Goal: Information Seeking & Learning: Learn about a topic

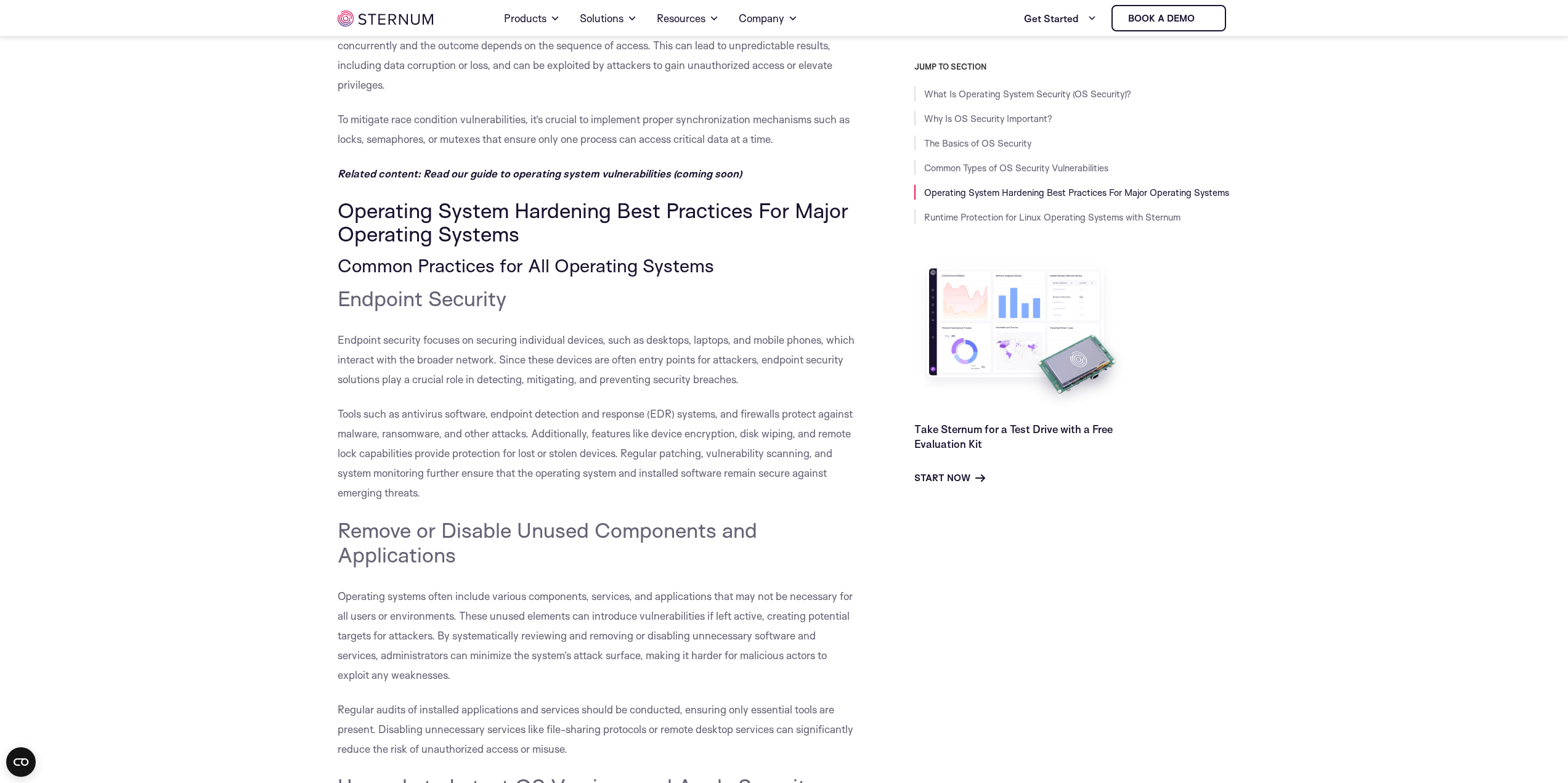
scroll to position [4134, 0]
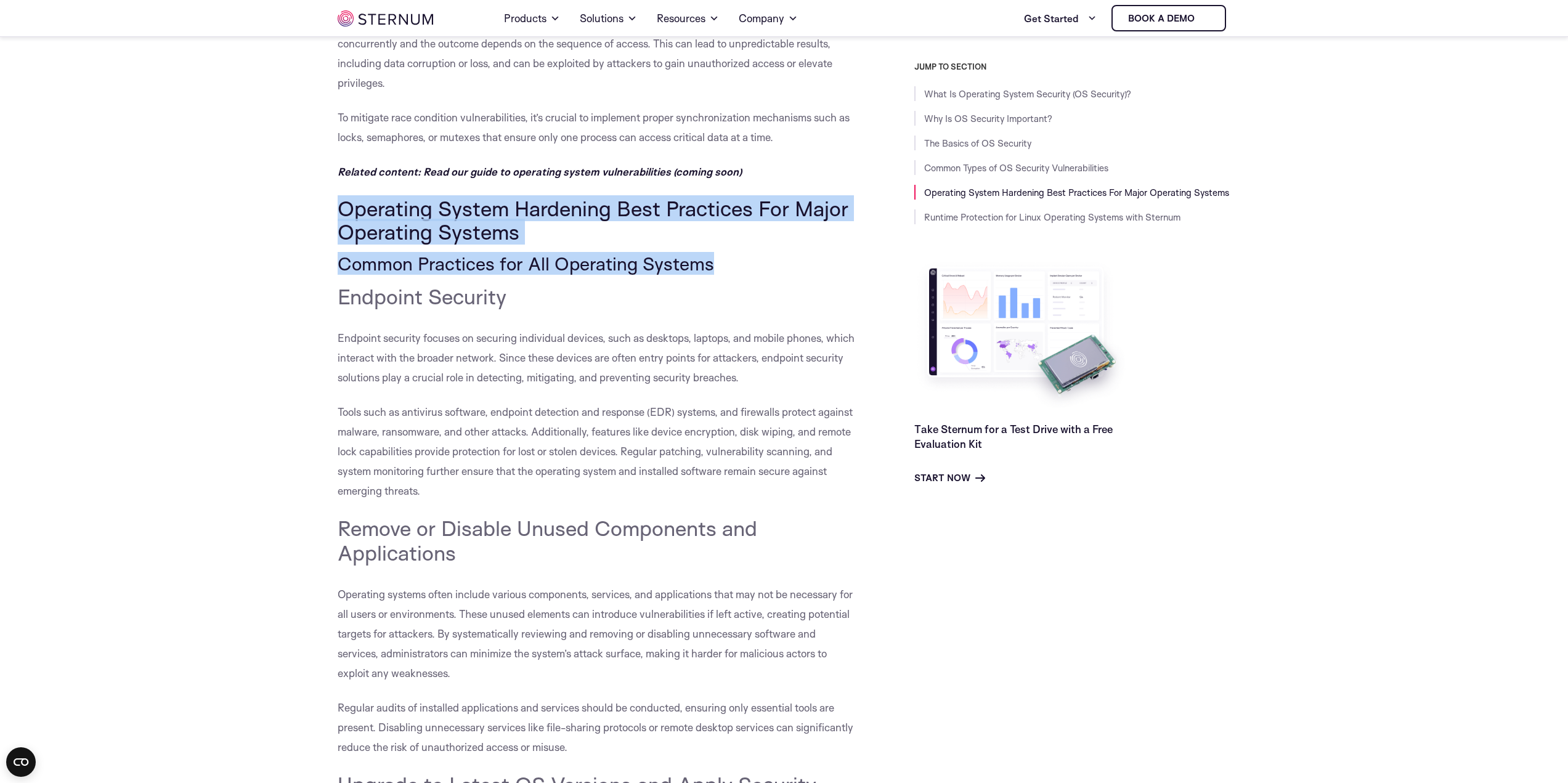
drag, startPoint x: 756, startPoint y: 268, endPoint x: 331, endPoint y: 206, distance: 429.5
copy div "Operating System Hardening Best Practices For Major Operating Systems Common Pr…"
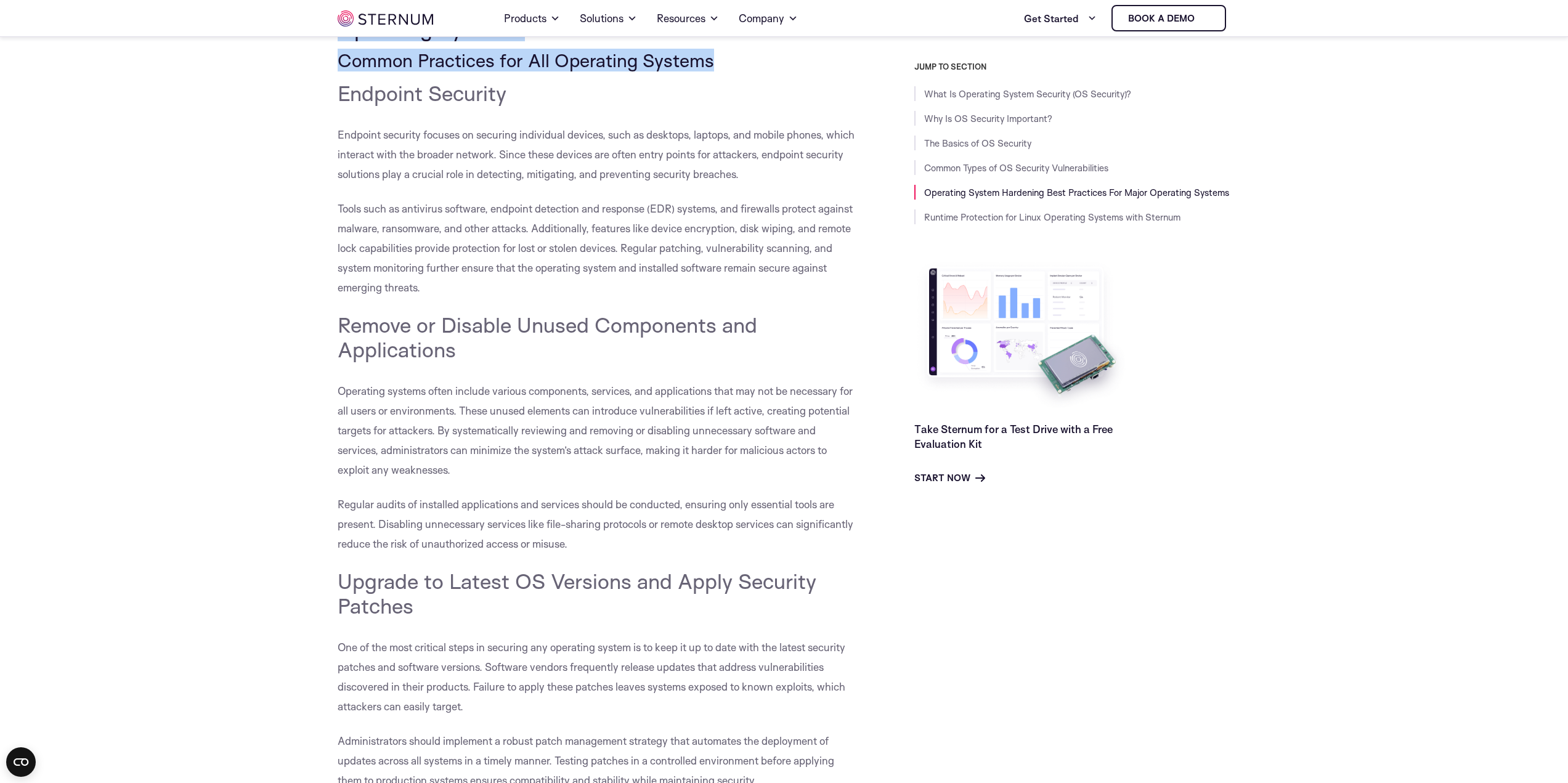
scroll to position [4256, 0]
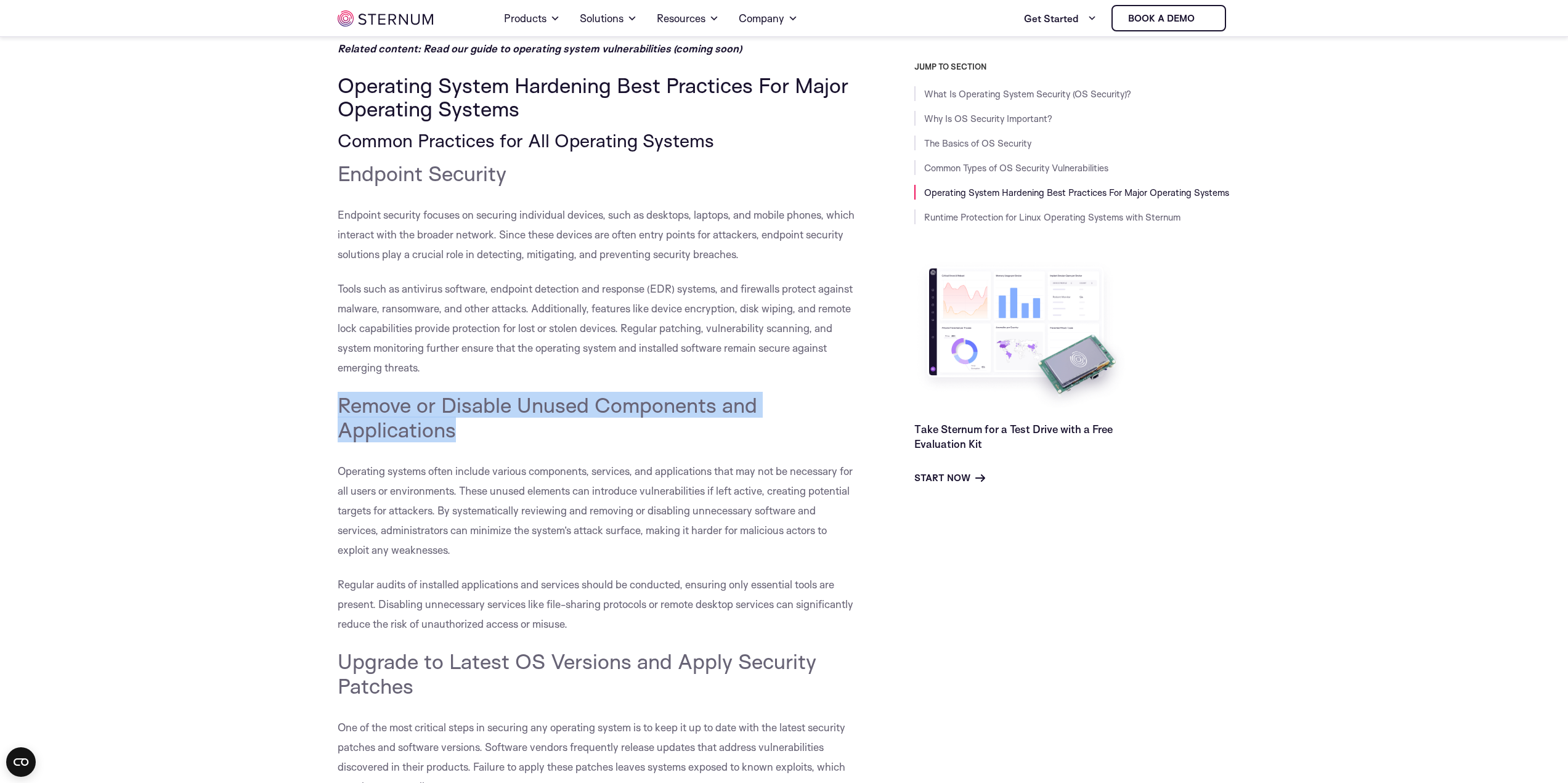
drag, startPoint x: 465, startPoint y: 434, endPoint x: 332, endPoint y: 394, distance: 138.9
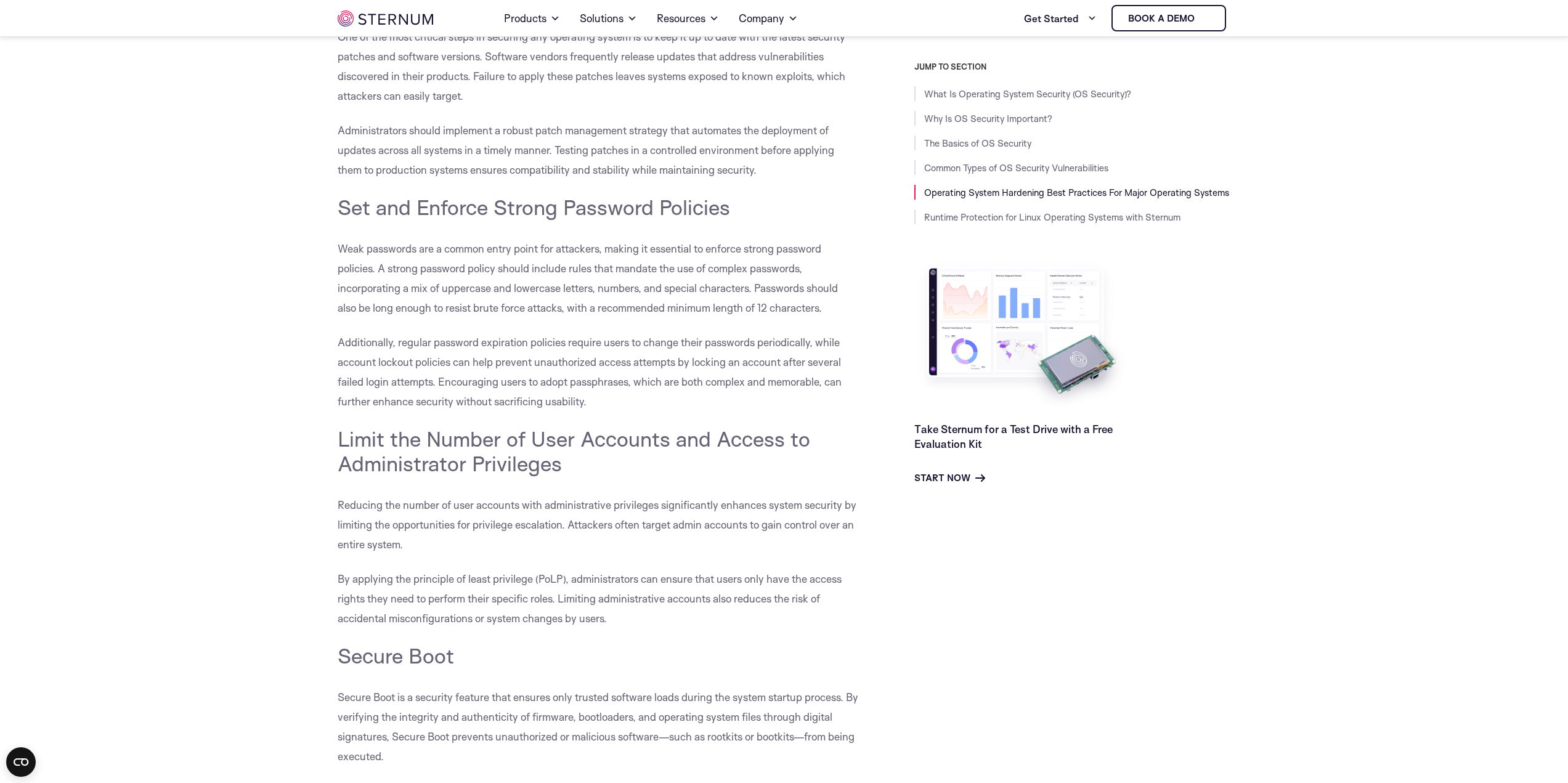
scroll to position [4873, 0]
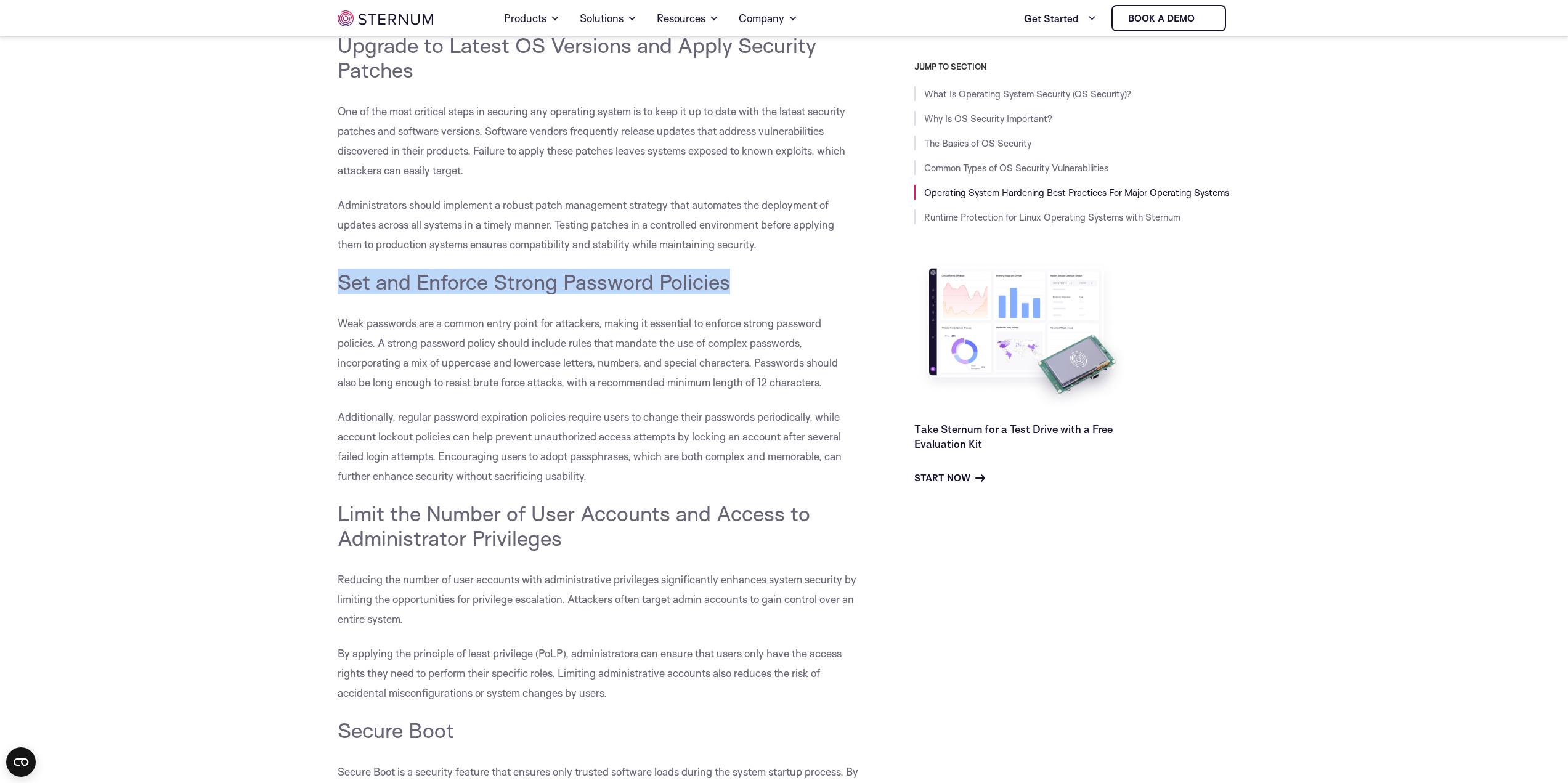
drag, startPoint x: 735, startPoint y: 288, endPoint x: 314, endPoint y: 284, distance: 421.0
copy span "Set and Enforce Strong Password Policies"
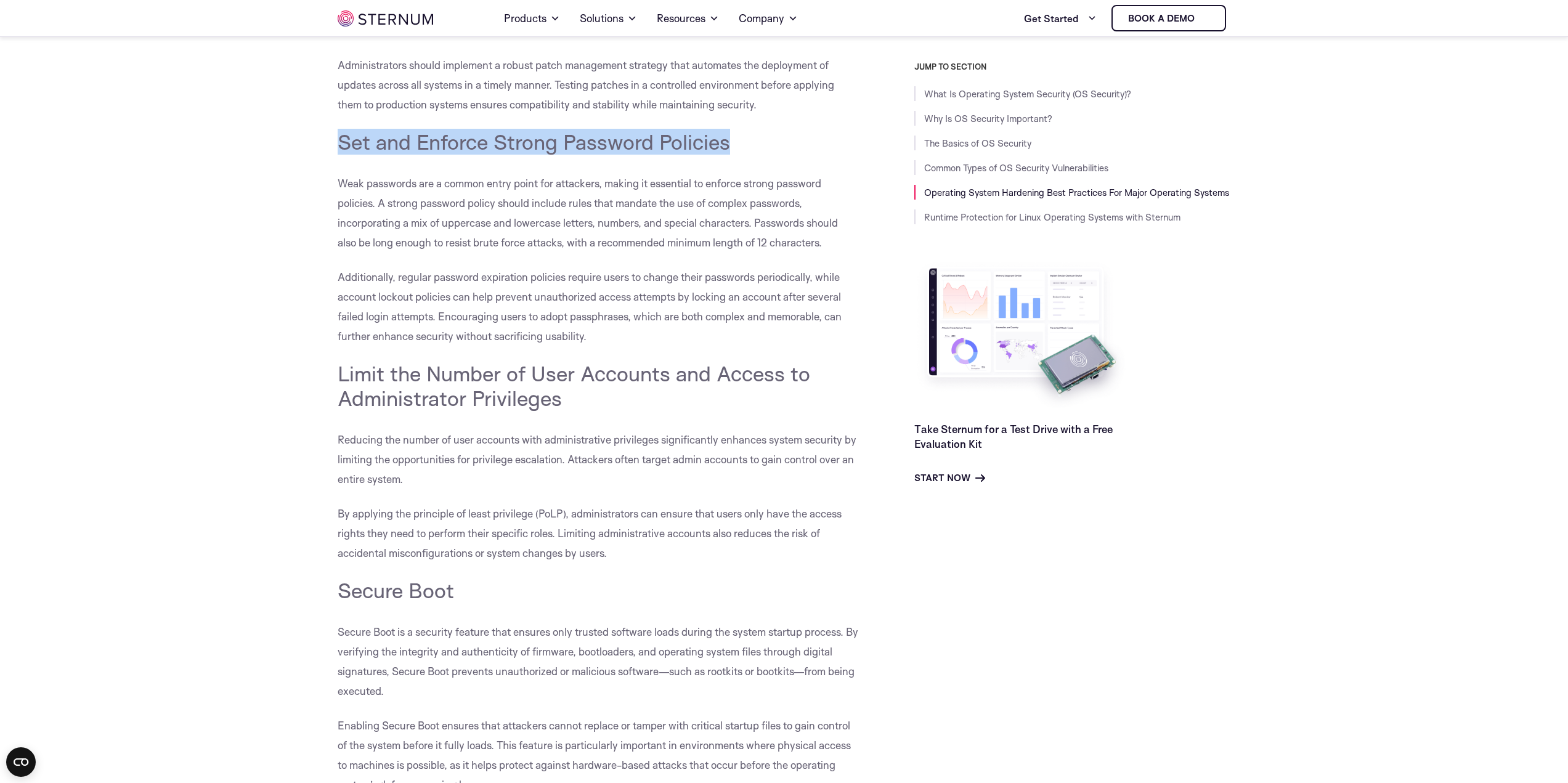
scroll to position [5057, 0]
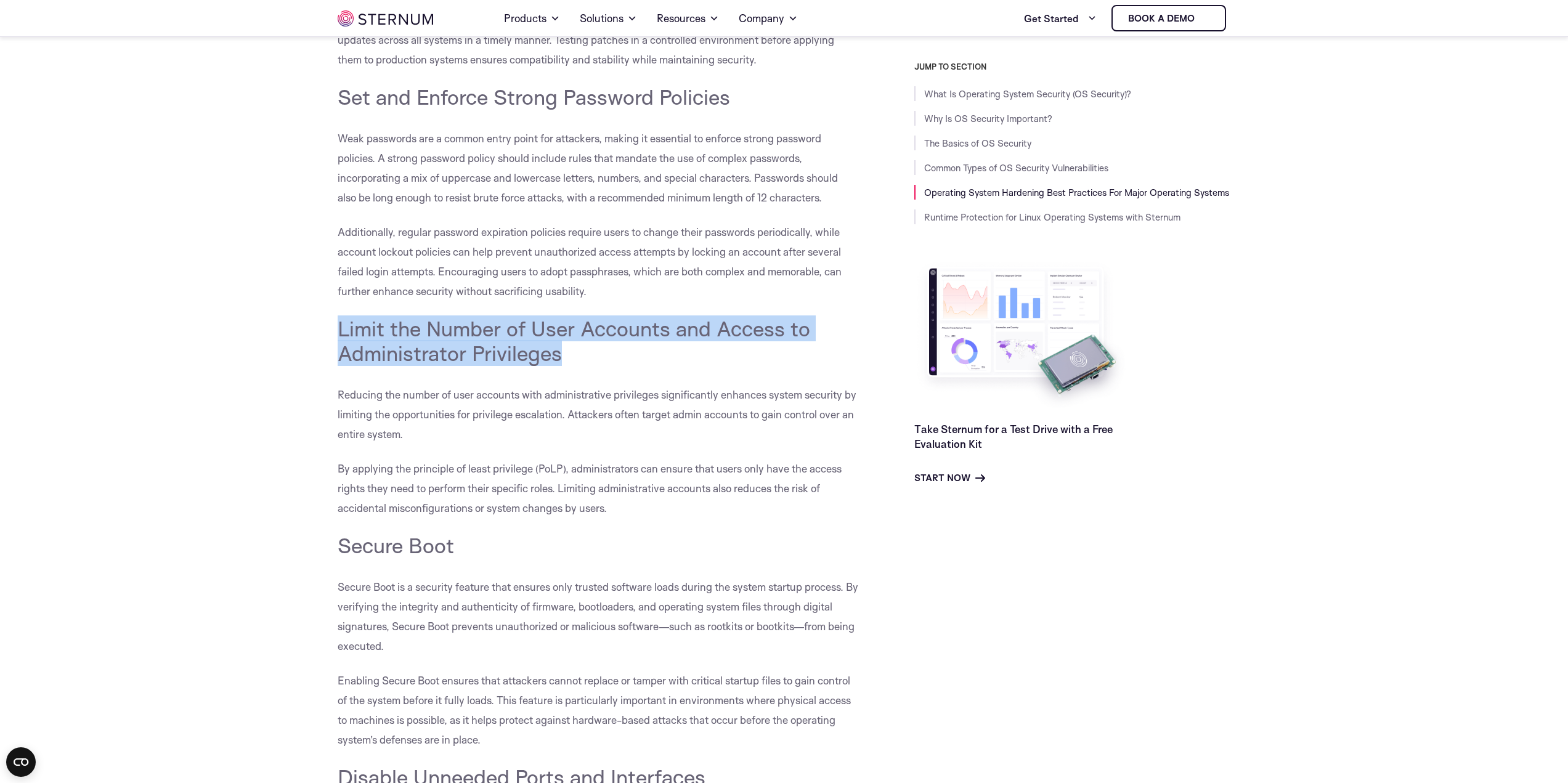
drag, startPoint x: 592, startPoint y: 343, endPoint x: 267, endPoint y: 311, distance: 326.6
copy span "Limit the Number of User Accounts and Access to Administrator Privileges"
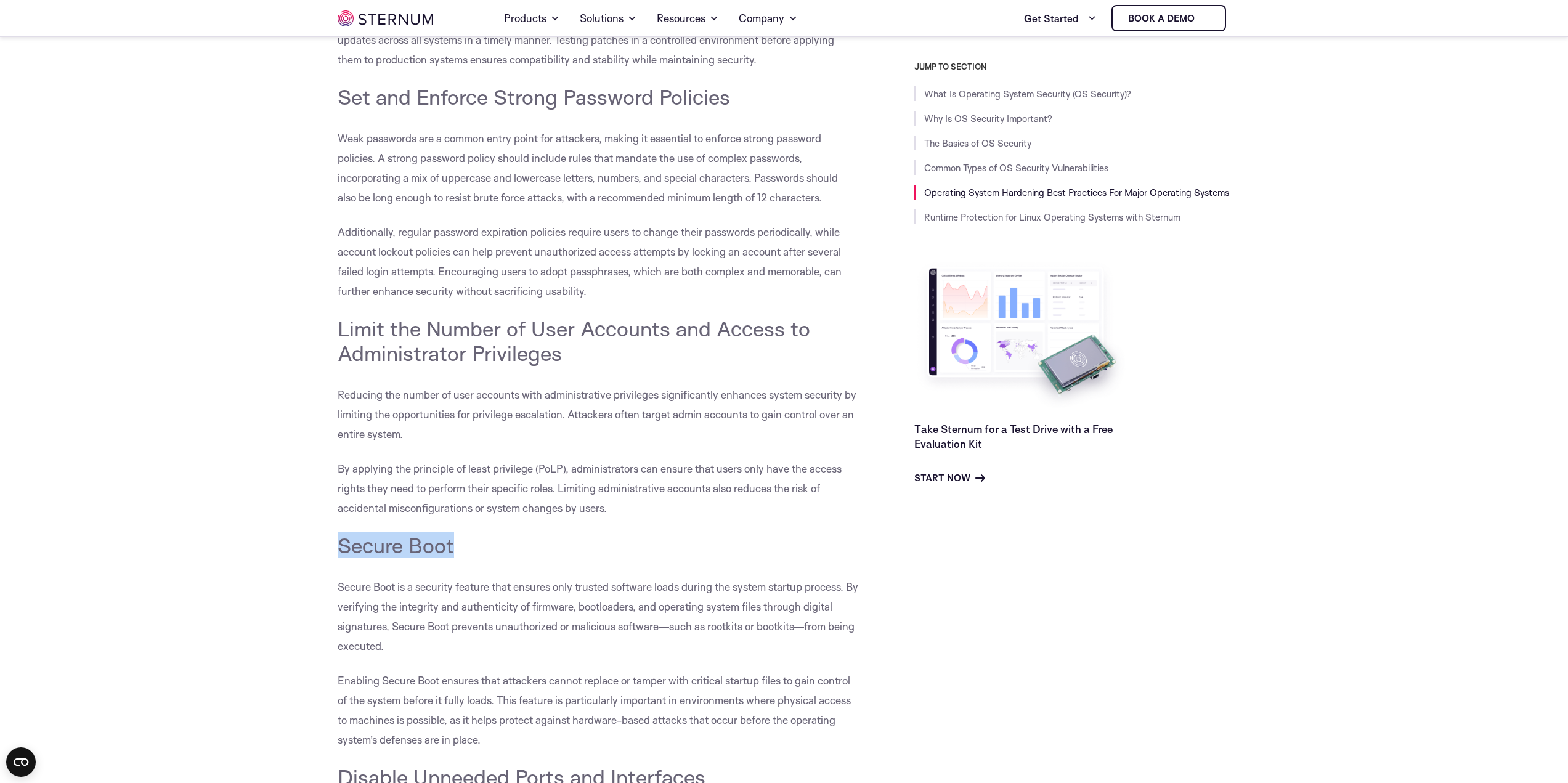
drag, startPoint x: 496, startPoint y: 544, endPoint x: 225, endPoint y: 544, distance: 271.0
copy span "Secure Boot"
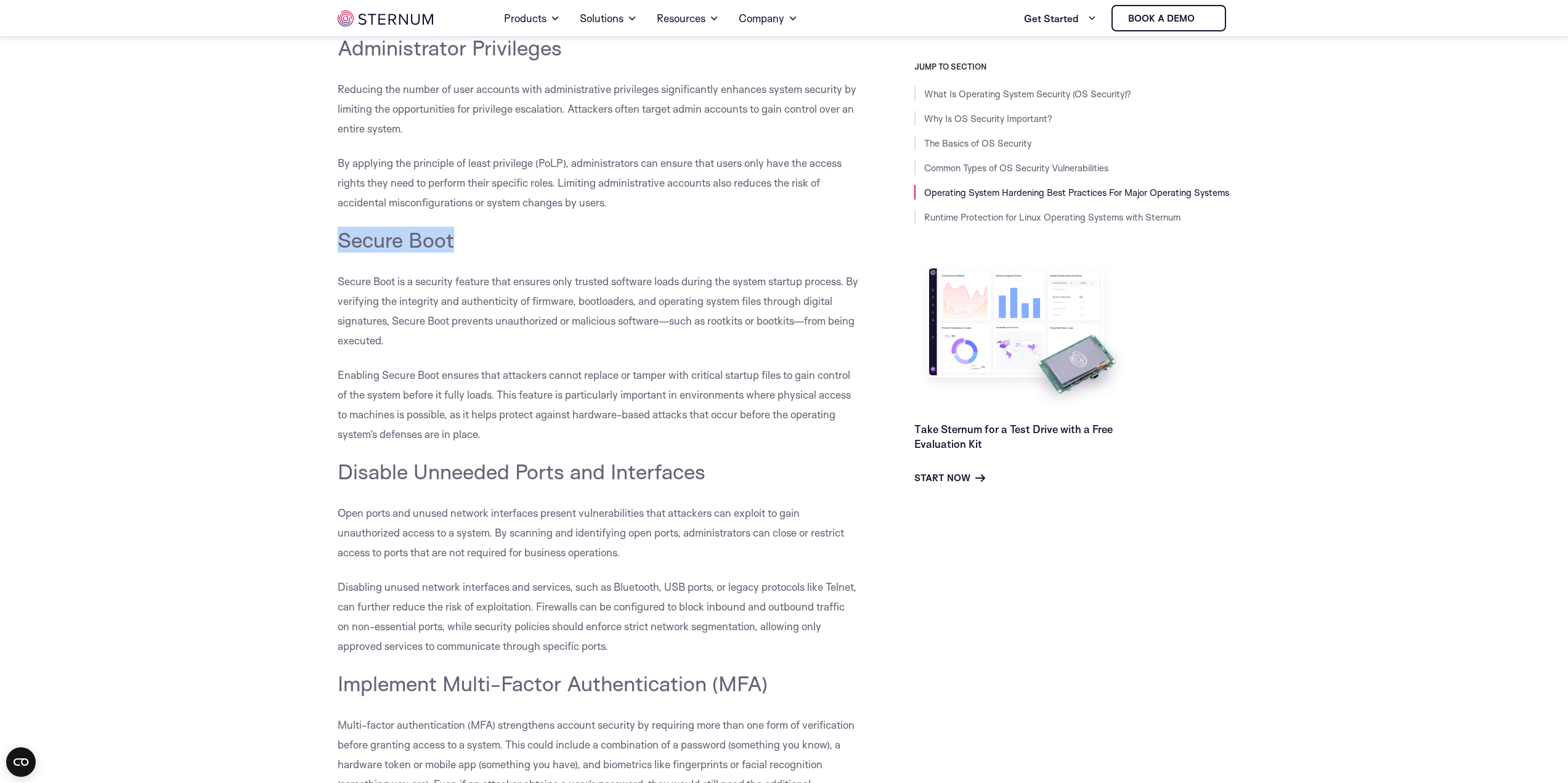
scroll to position [5366, 0]
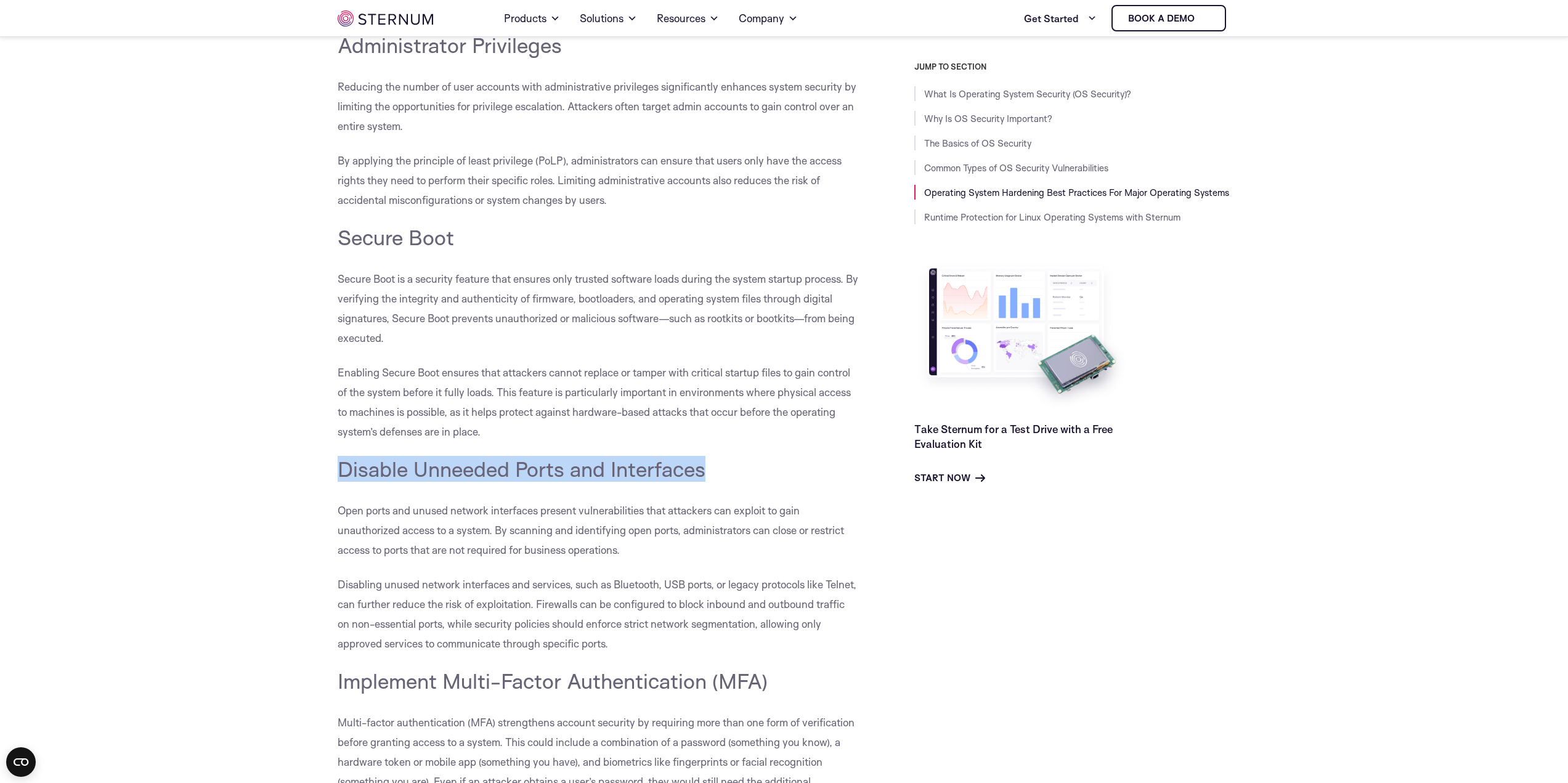
drag, startPoint x: 650, startPoint y: 463, endPoint x: 241, endPoint y: 469, distance: 409.0
copy span "Disable Unneeded Ports and Interfaces"
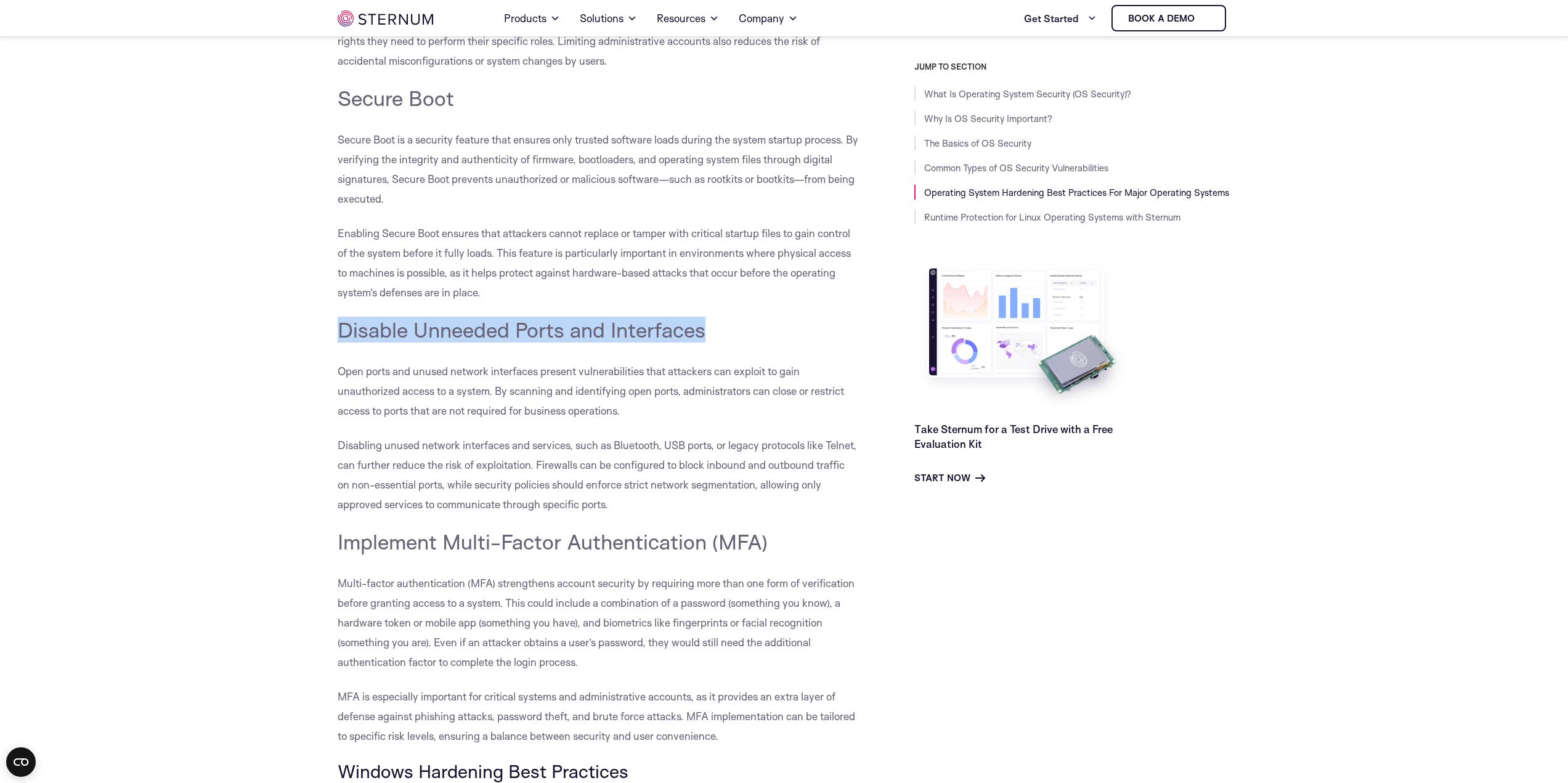
scroll to position [5612, 0]
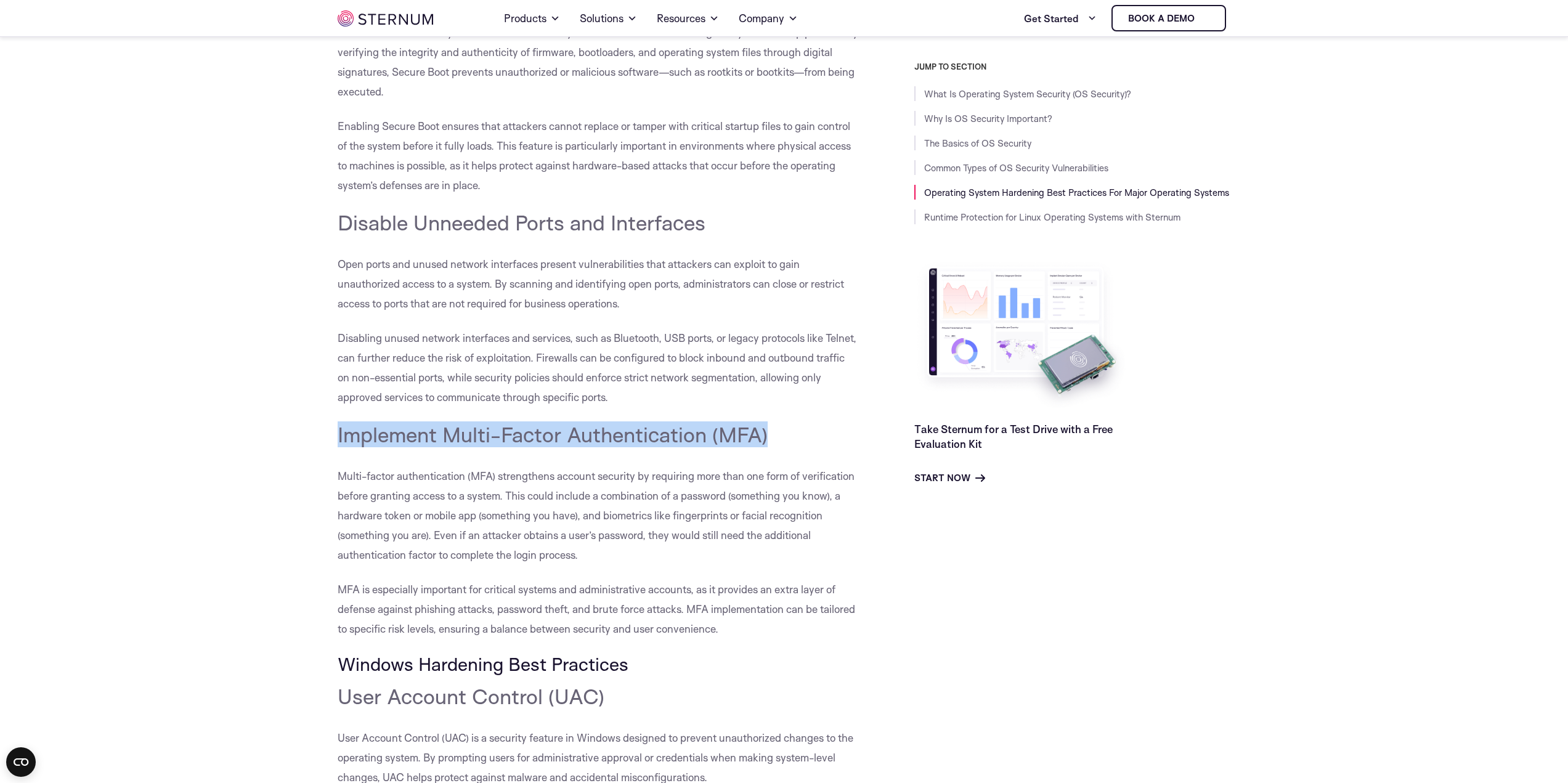
drag, startPoint x: 802, startPoint y: 433, endPoint x: 170, endPoint y: 415, distance: 632.3
copy span "Implement Multi-Factor Authentication (MFA)"
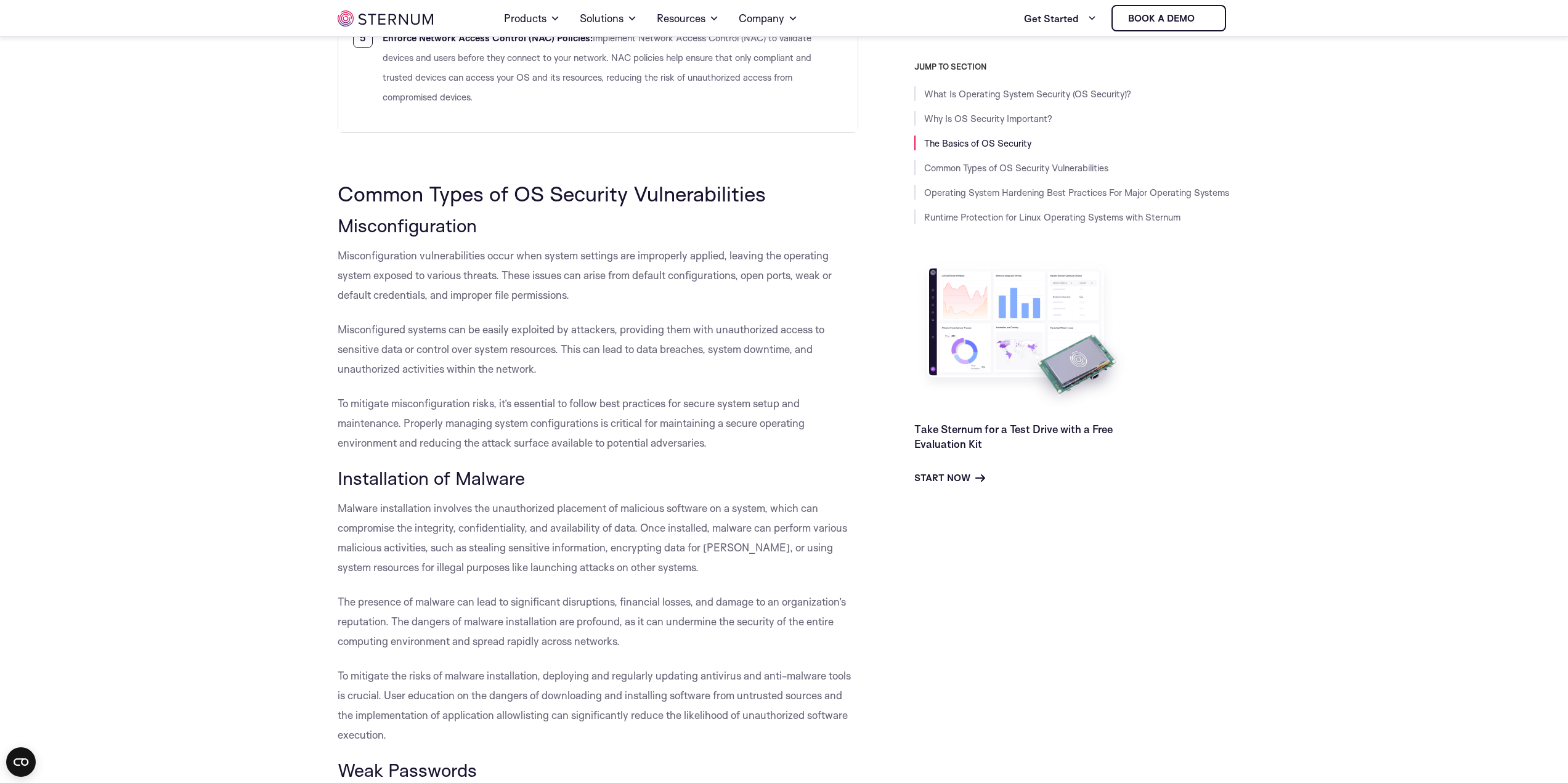
scroll to position [2273, 0]
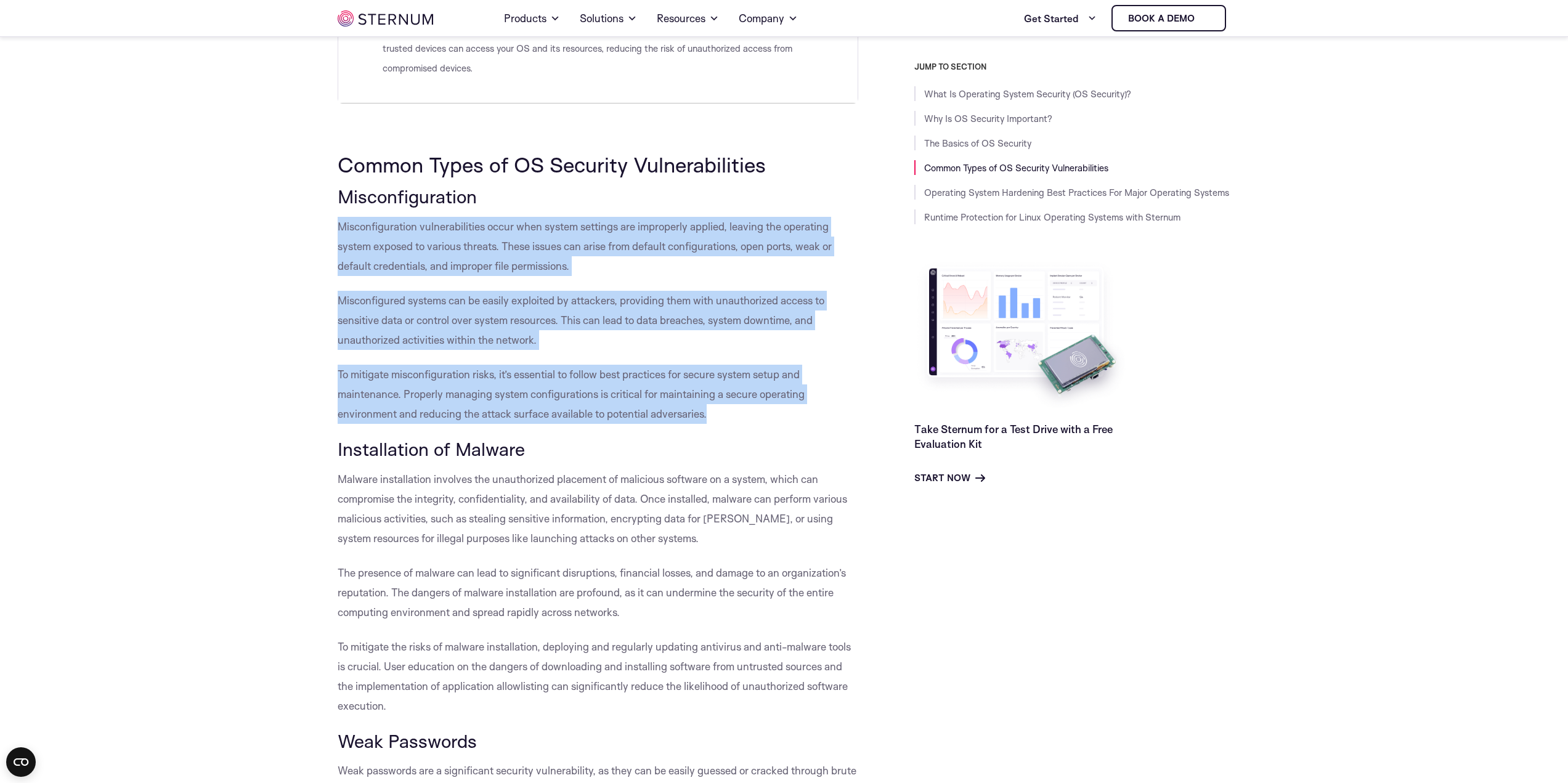
drag, startPoint x: 396, startPoint y: 240, endPoint x: 807, endPoint y: 412, distance: 445.5
copy div "Misconfiguration vulnerabilities occur when system settings are improperly appl…"
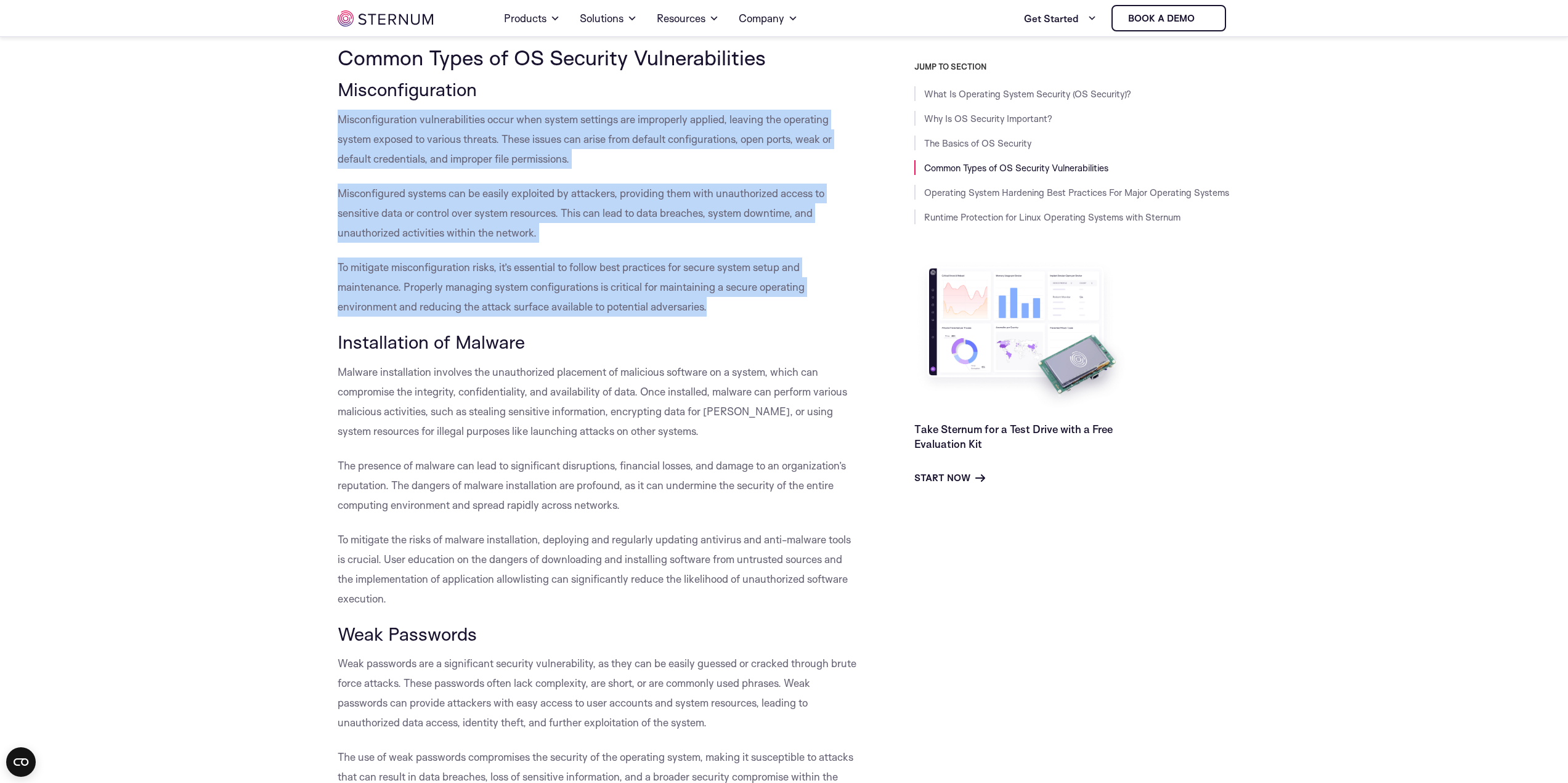
scroll to position [2397, 0]
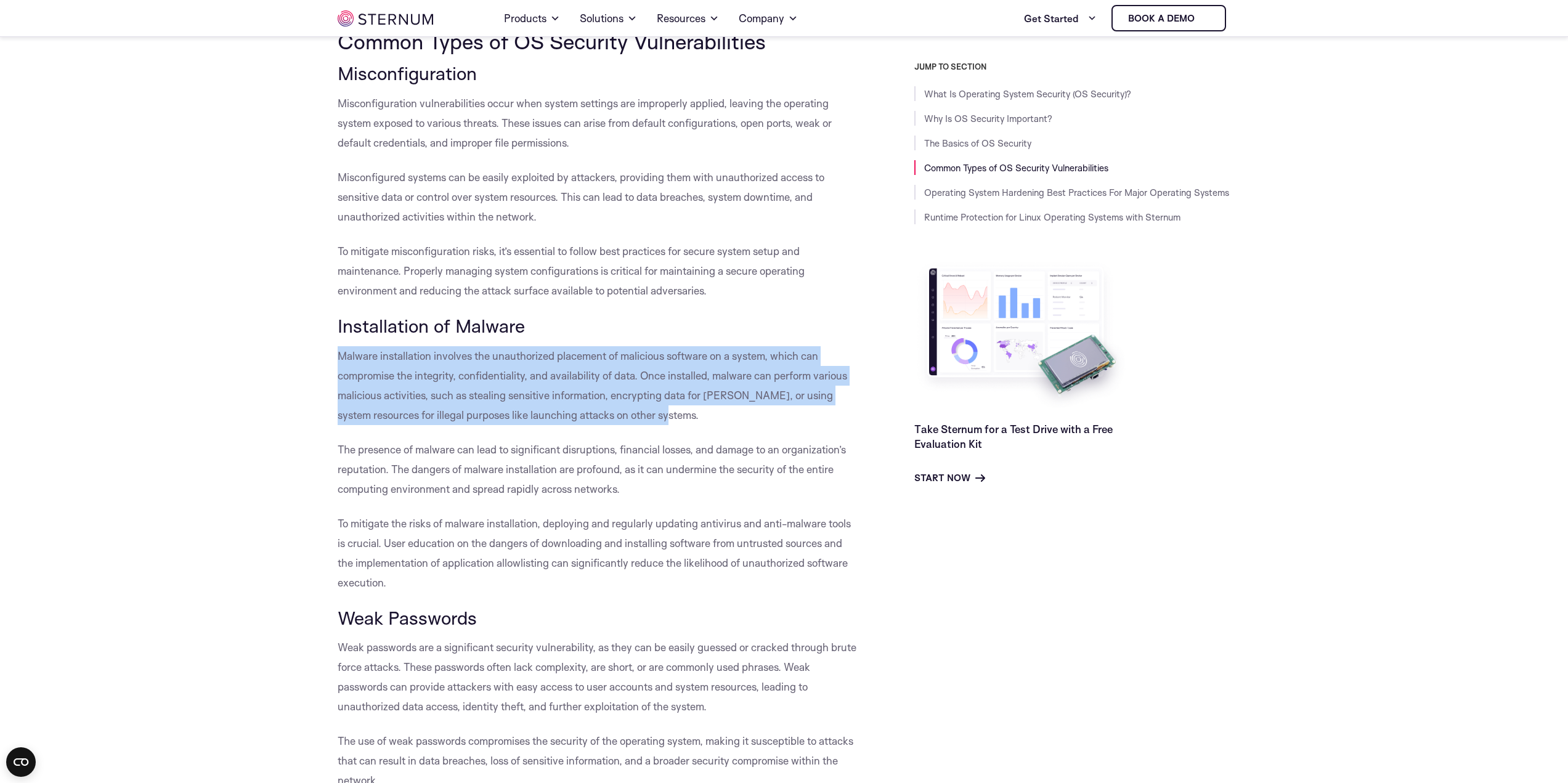
drag, startPoint x: 693, startPoint y: 418, endPoint x: 323, endPoint y: 355, distance: 375.3
copy span "Malware installation involves the unauthorized placement of malicious software …"
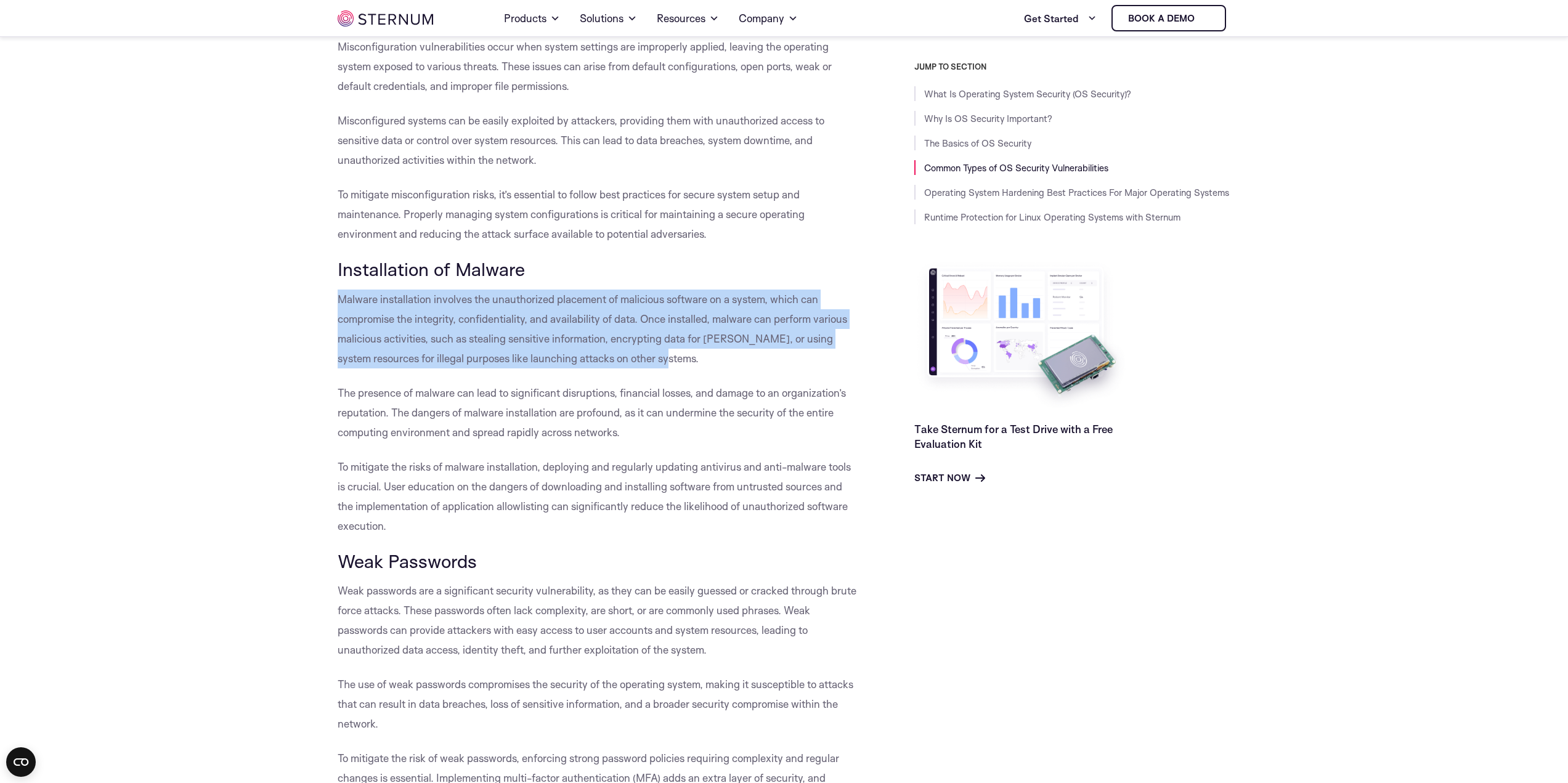
scroll to position [2458, 0]
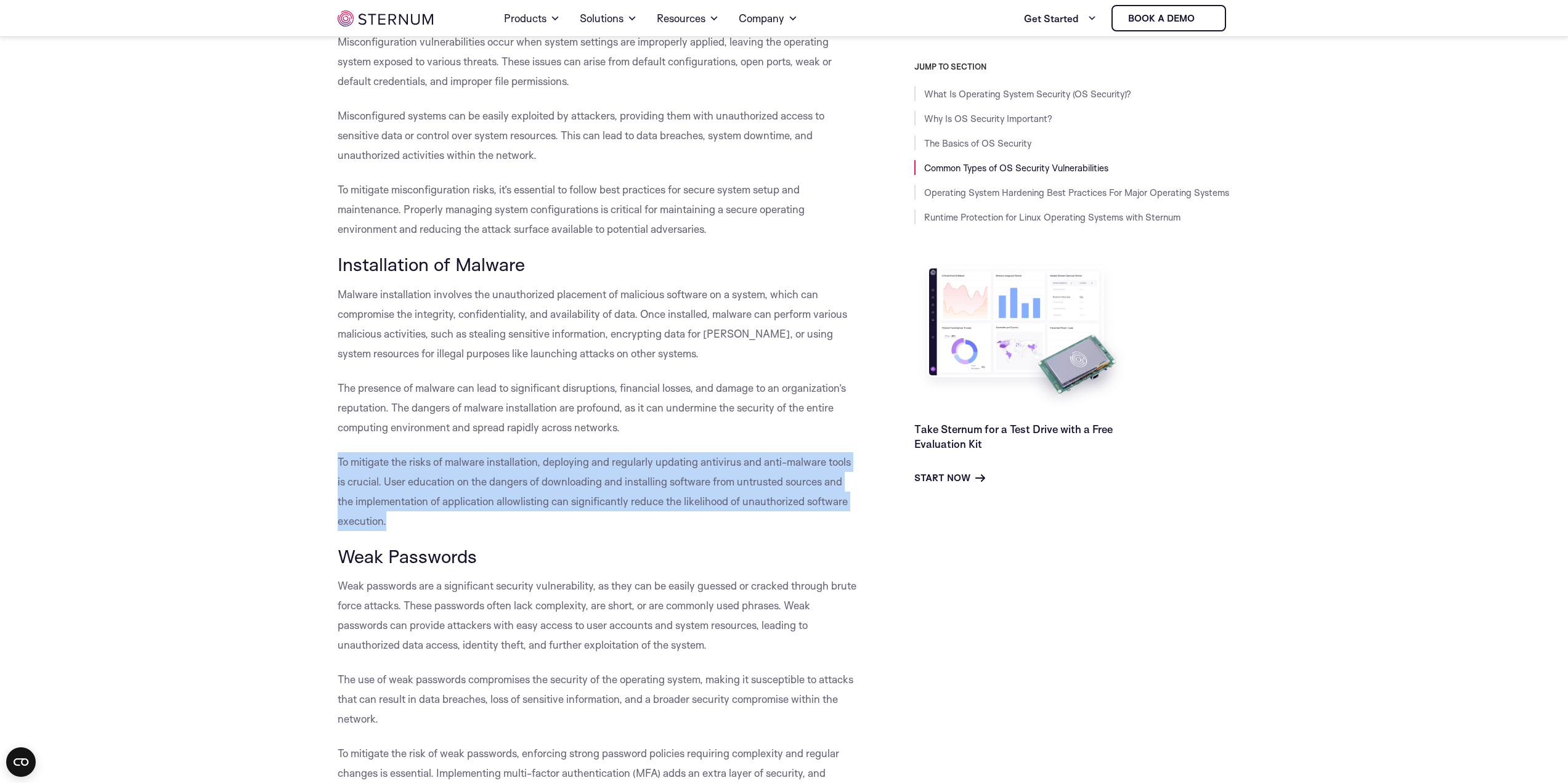
drag, startPoint x: 324, startPoint y: 456, endPoint x: 495, endPoint y: 516, distance: 181.2
copy span "To mitigate the risks of malware installation, deploying and regularly updating…"
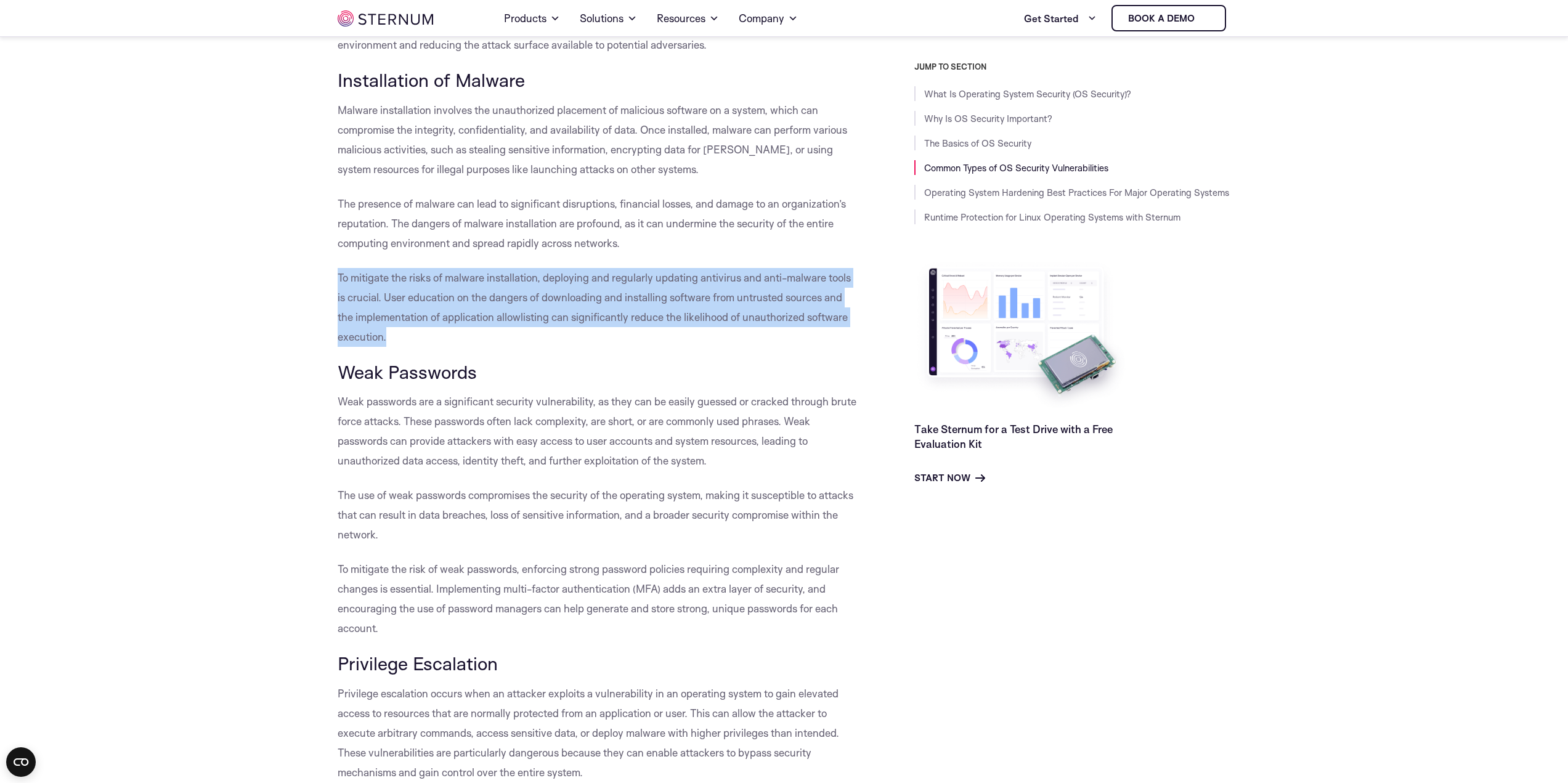
scroll to position [2643, 0]
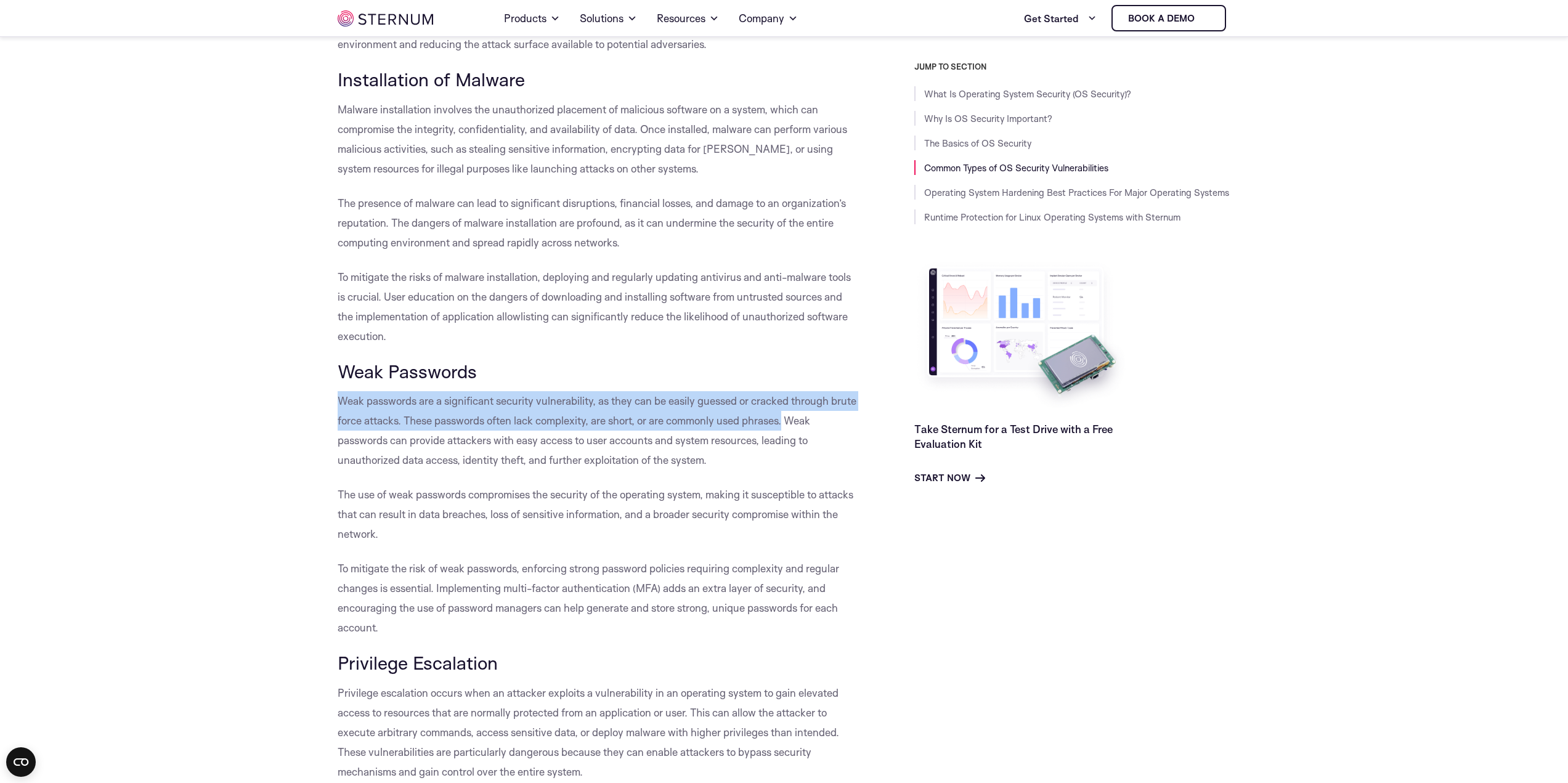
drag, startPoint x: 330, startPoint y: 400, endPoint x: 786, endPoint y: 422, distance: 456.5
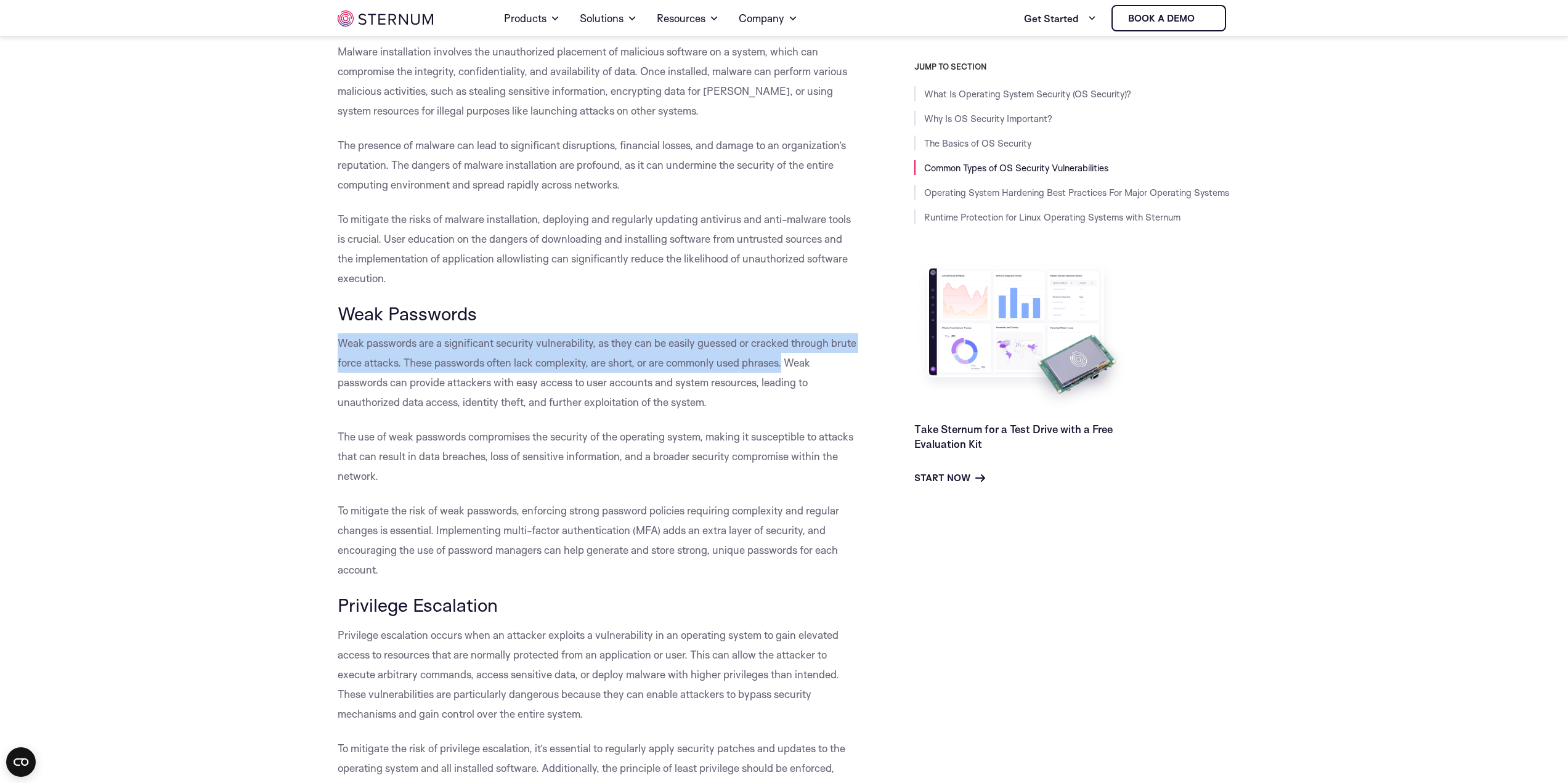
scroll to position [2704, 0]
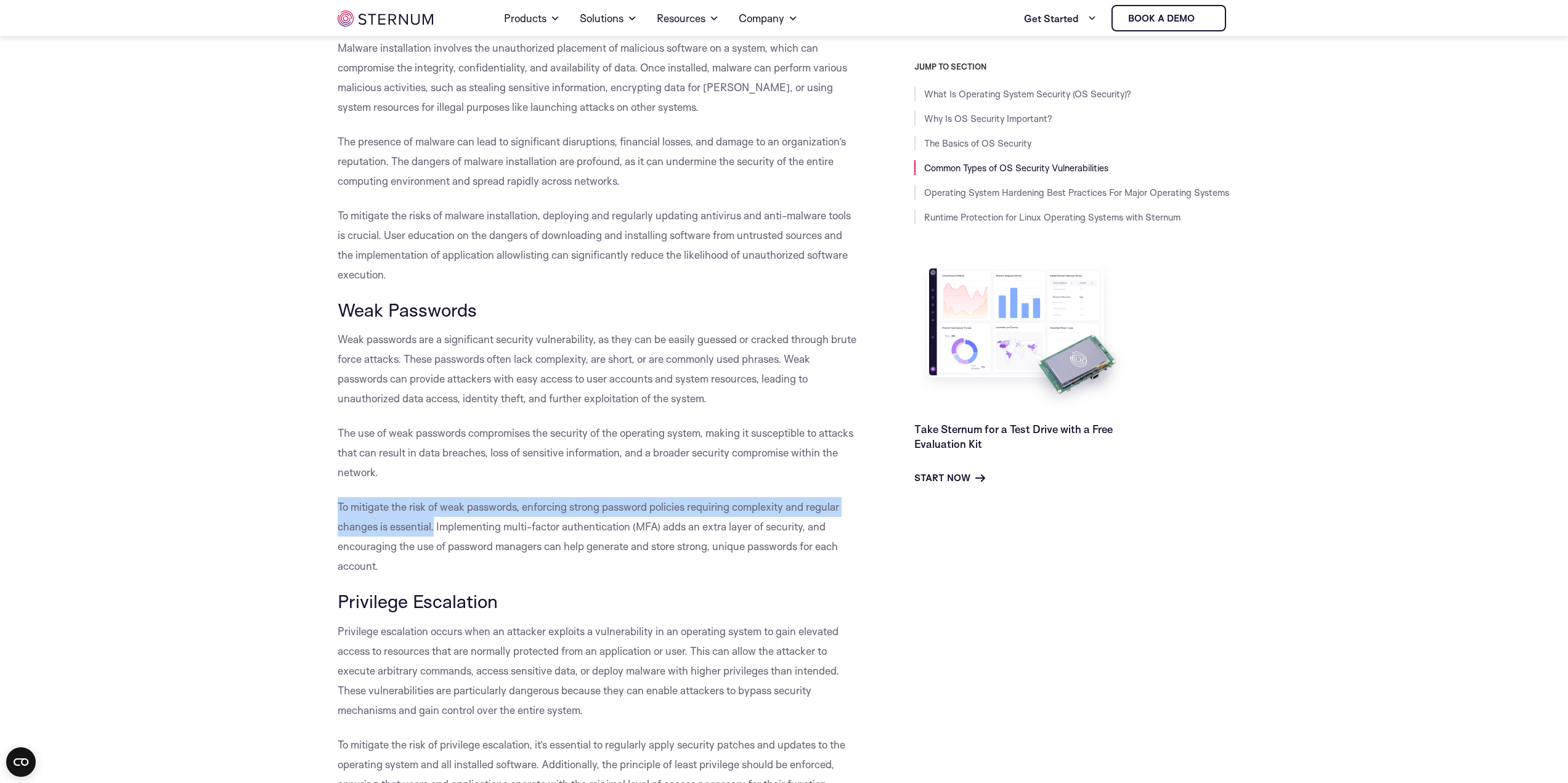
drag, startPoint x: 332, startPoint y: 504, endPoint x: 433, endPoint y: 523, distance: 102.8
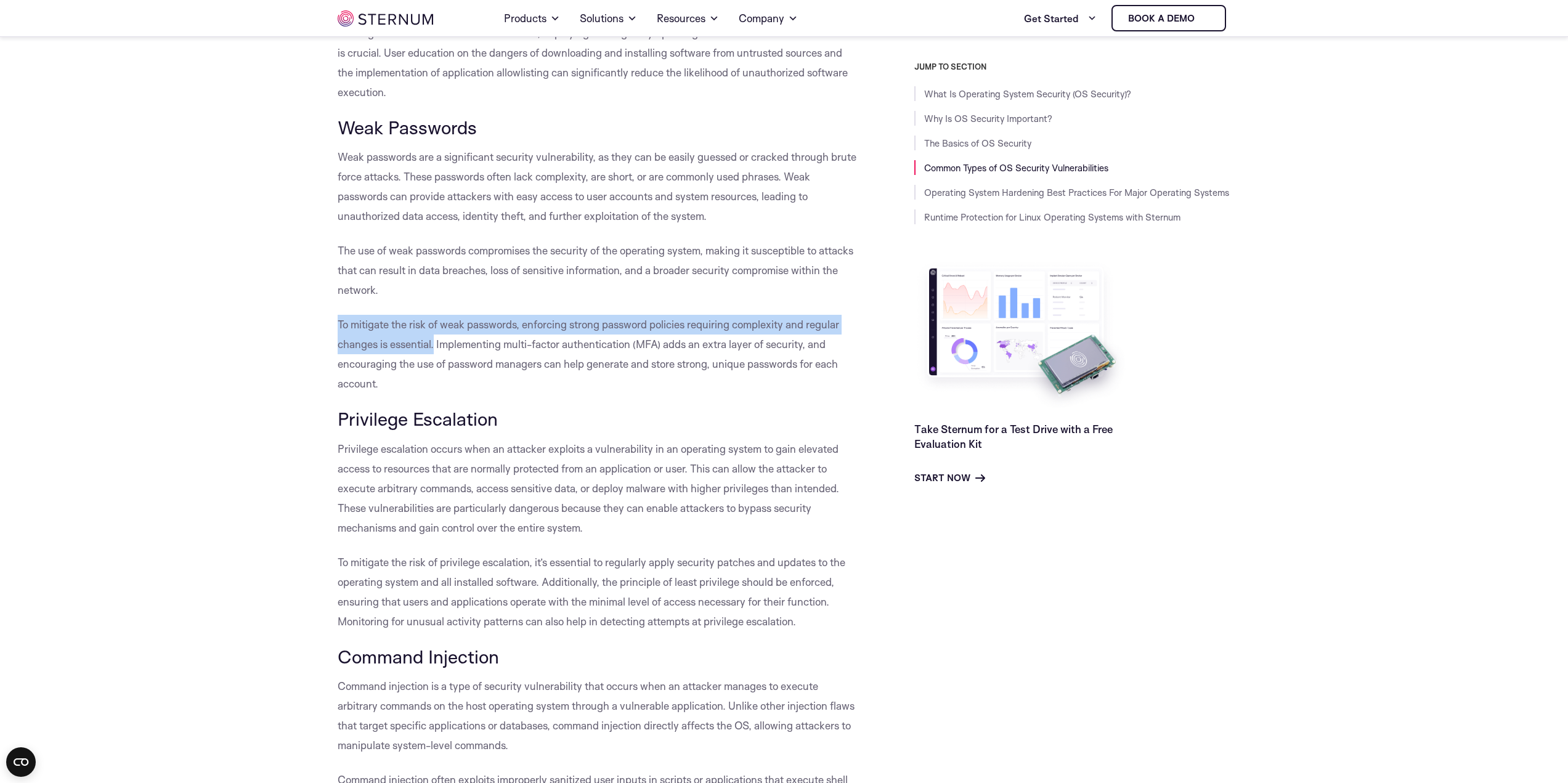
scroll to position [2889, 0]
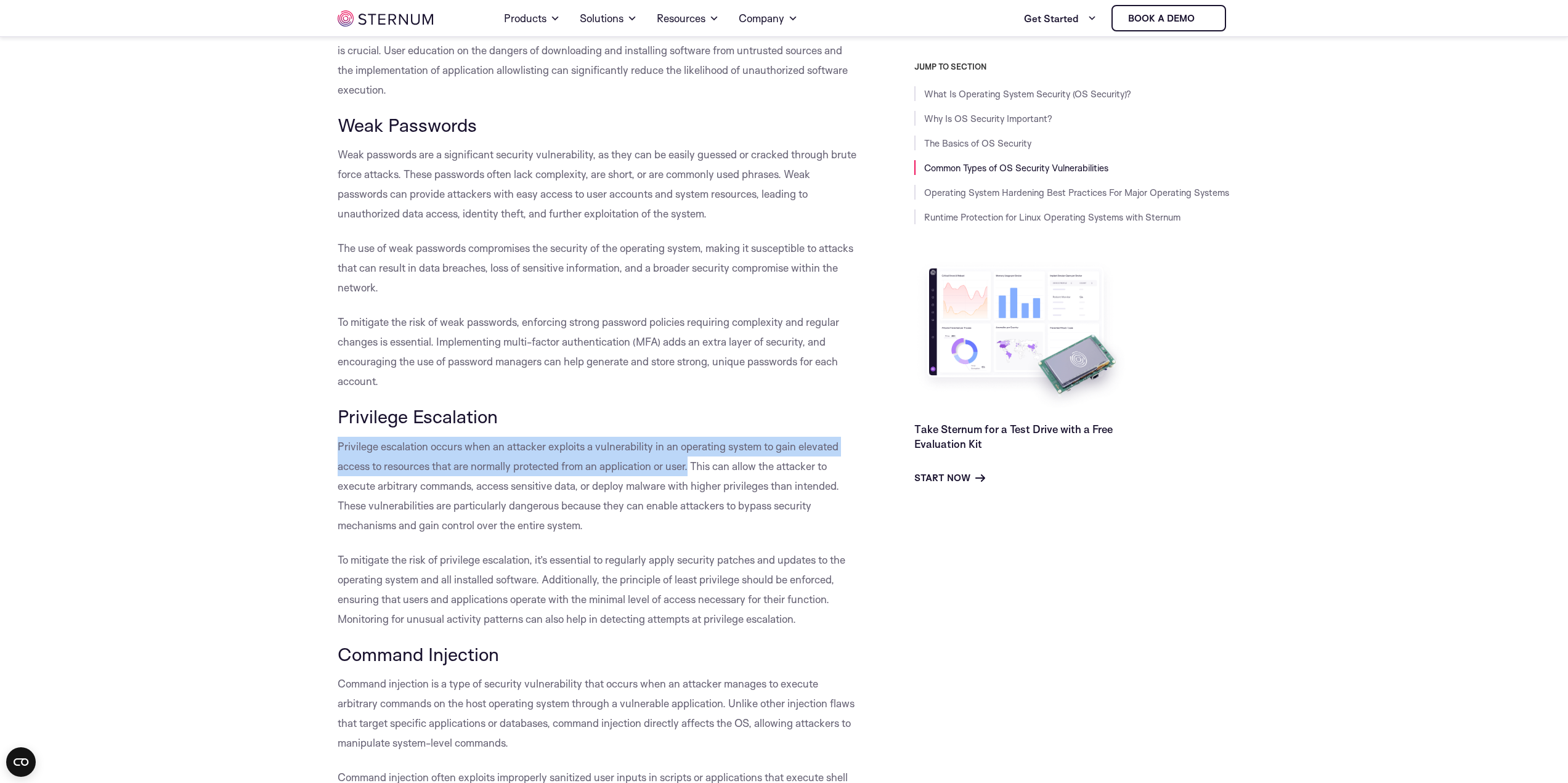
drag, startPoint x: 336, startPoint y: 446, endPoint x: 692, endPoint y: 461, distance: 356.3
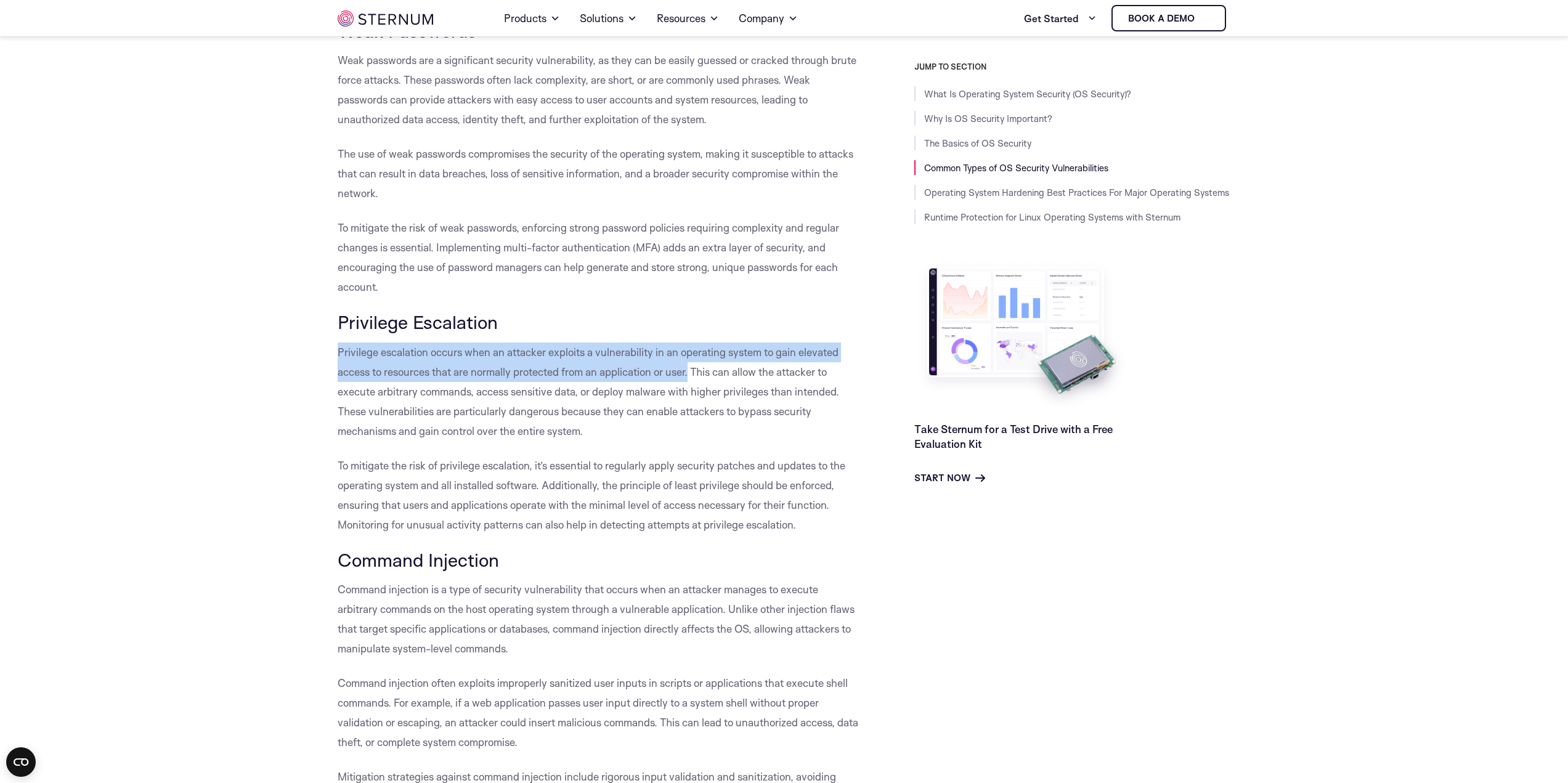
scroll to position [3074, 0]
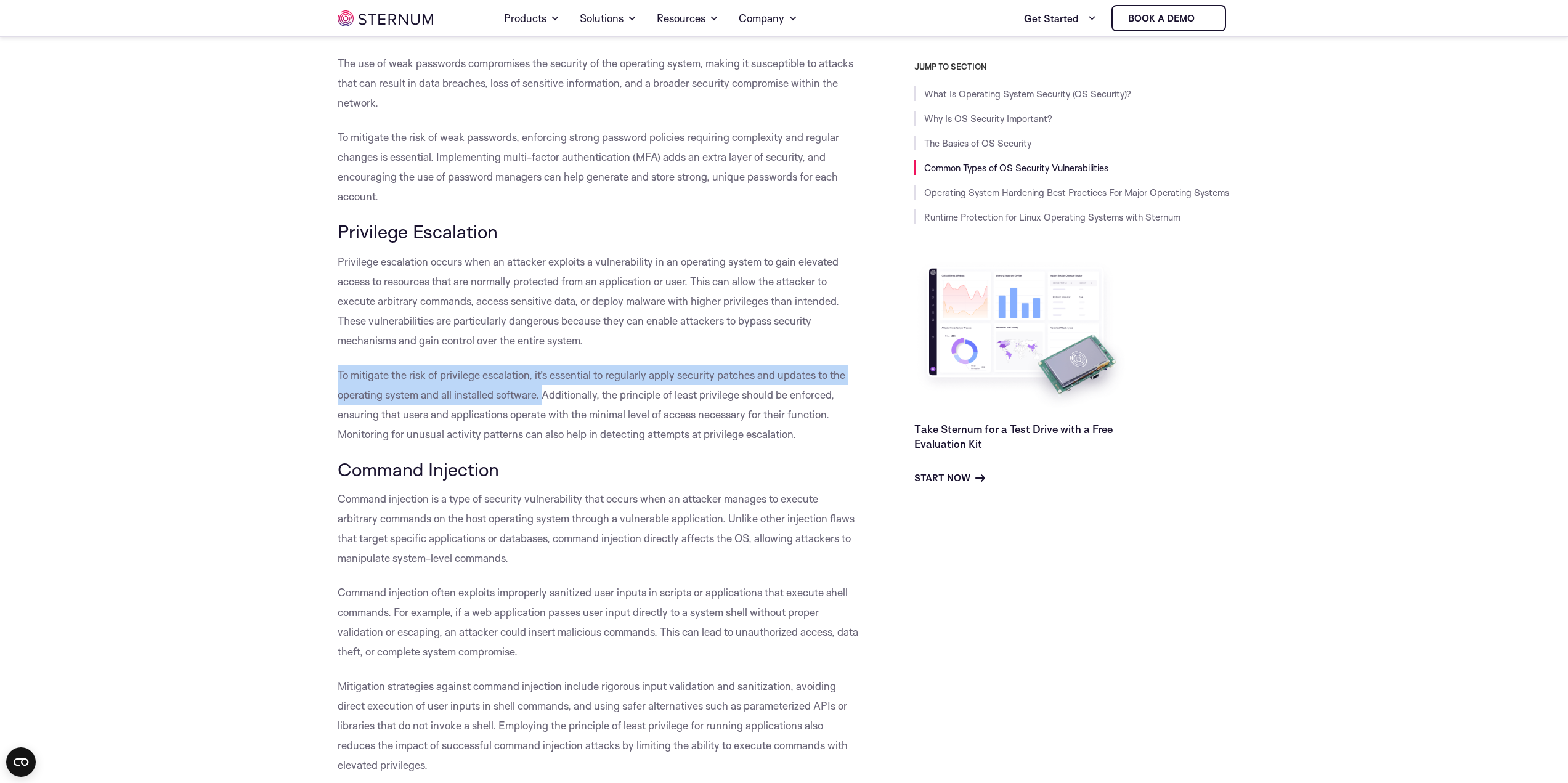
drag, startPoint x: 332, startPoint y: 375, endPoint x: 544, endPoint y: 386, distance: 212.3
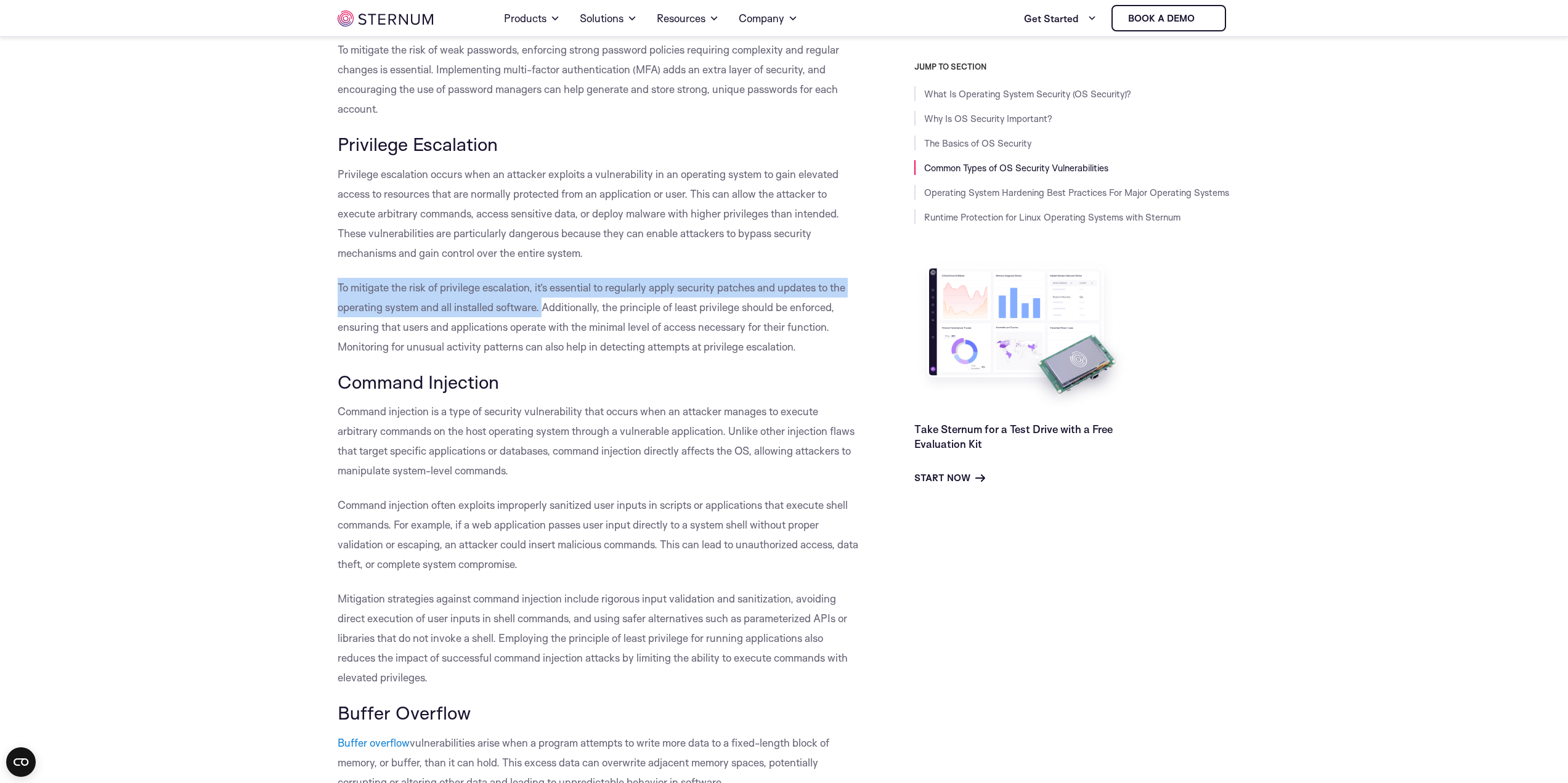
scroll to position [3259, 0]
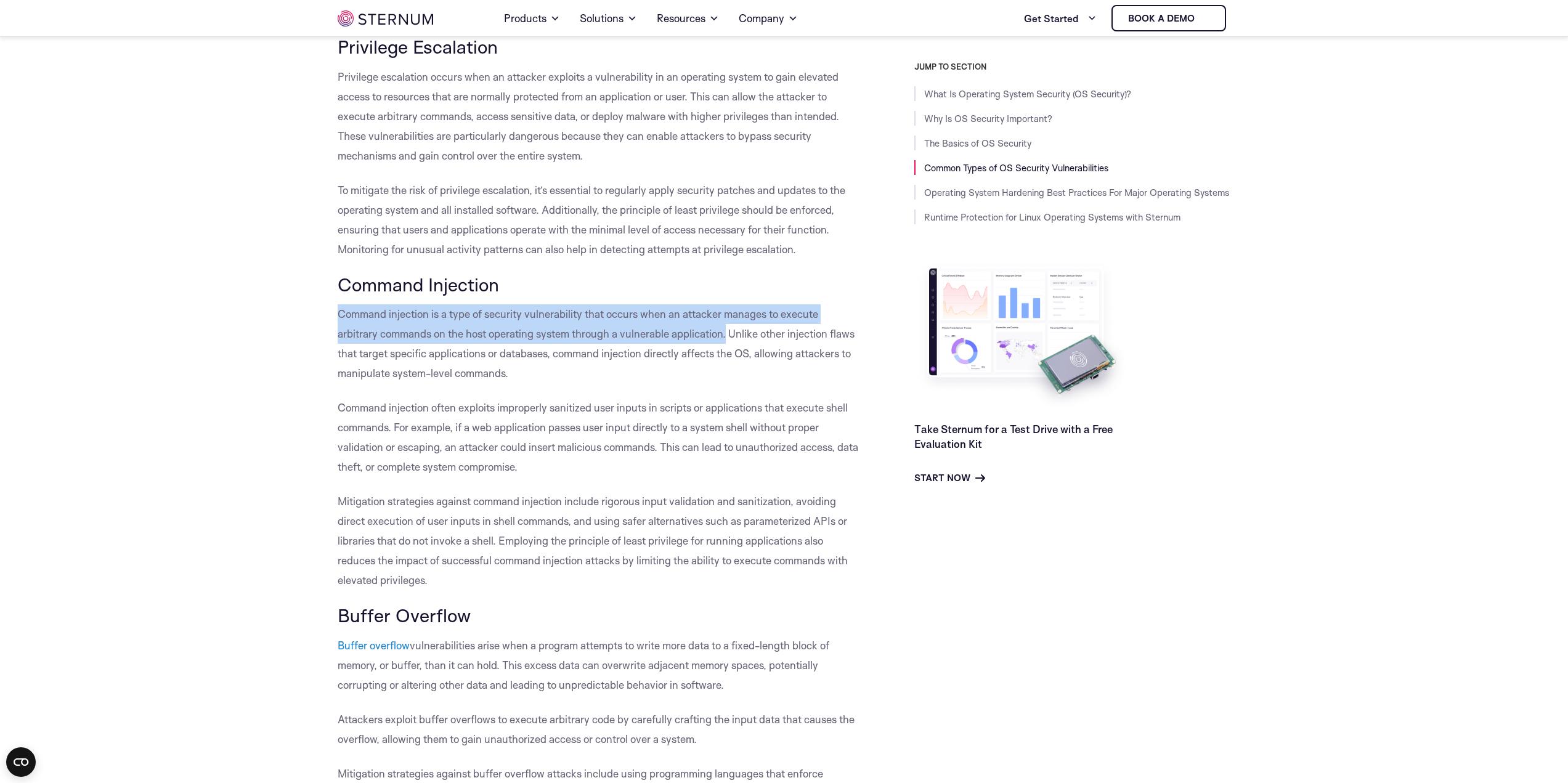
drag, startPoint x: 339, startPoint y: 311, endPoint x: 727, endPoint y: 339, distance: 389.0
click at [727, 339] on span "Command injection is a type of security vulnerability that occurs when an attac…" at bounding box center [596, 344] width 517 height 72
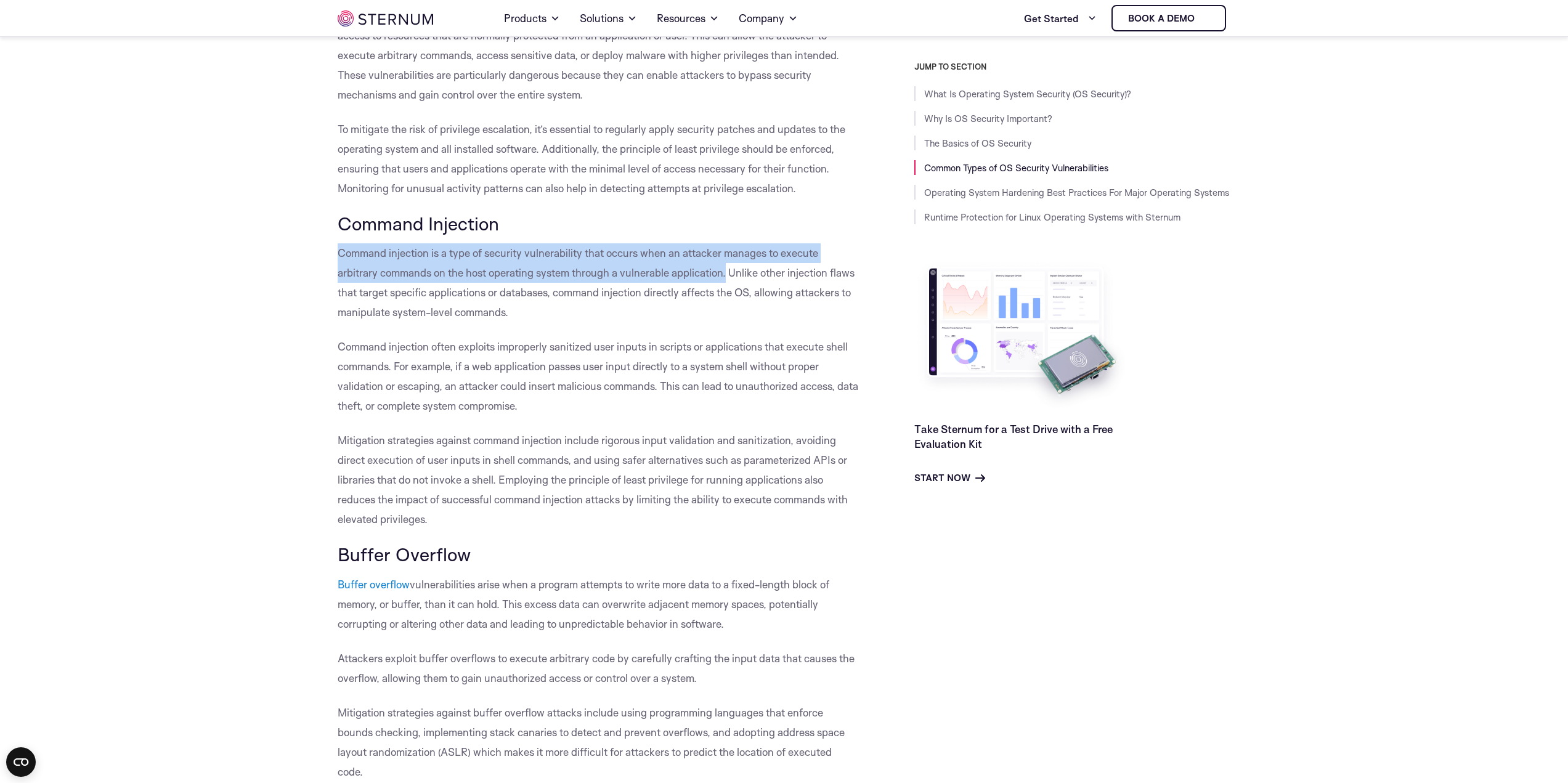
scroll to position [3320, 0]
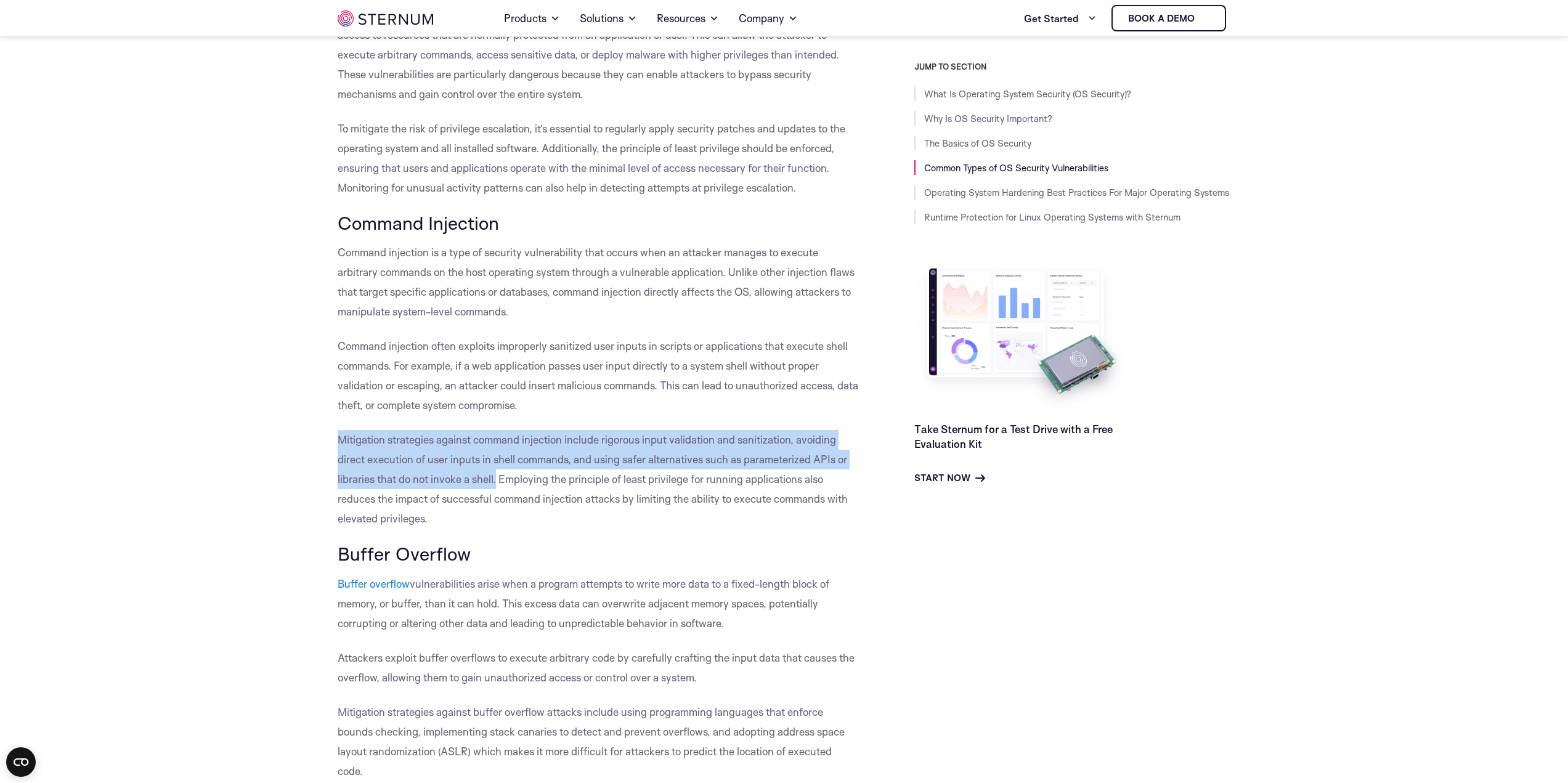
drag, startPoint x: 337, startPoint y: 434, endPoint x: 495, endPoint y: 475, distance: 163.2
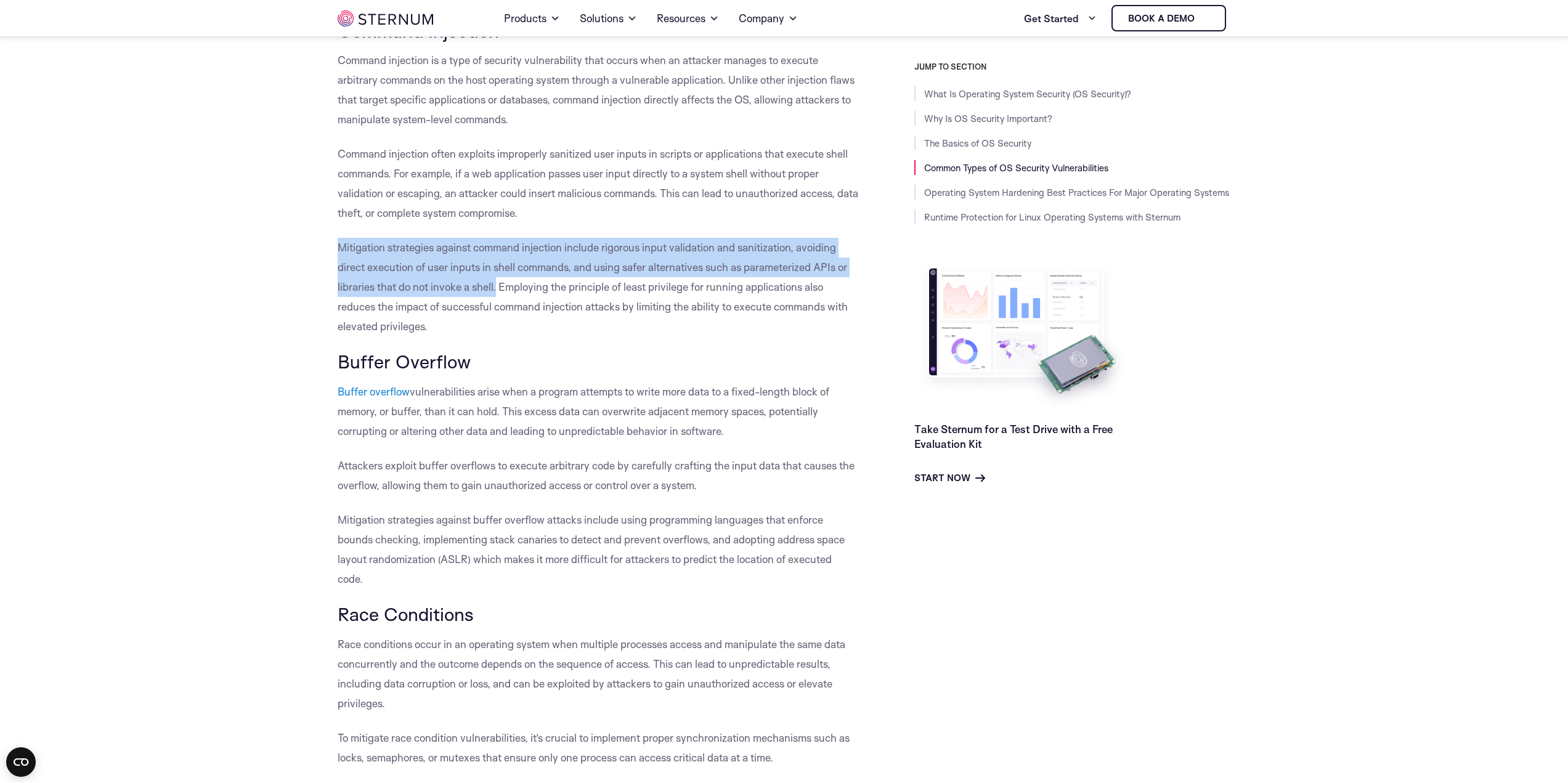
scroll to position [3567, 0]
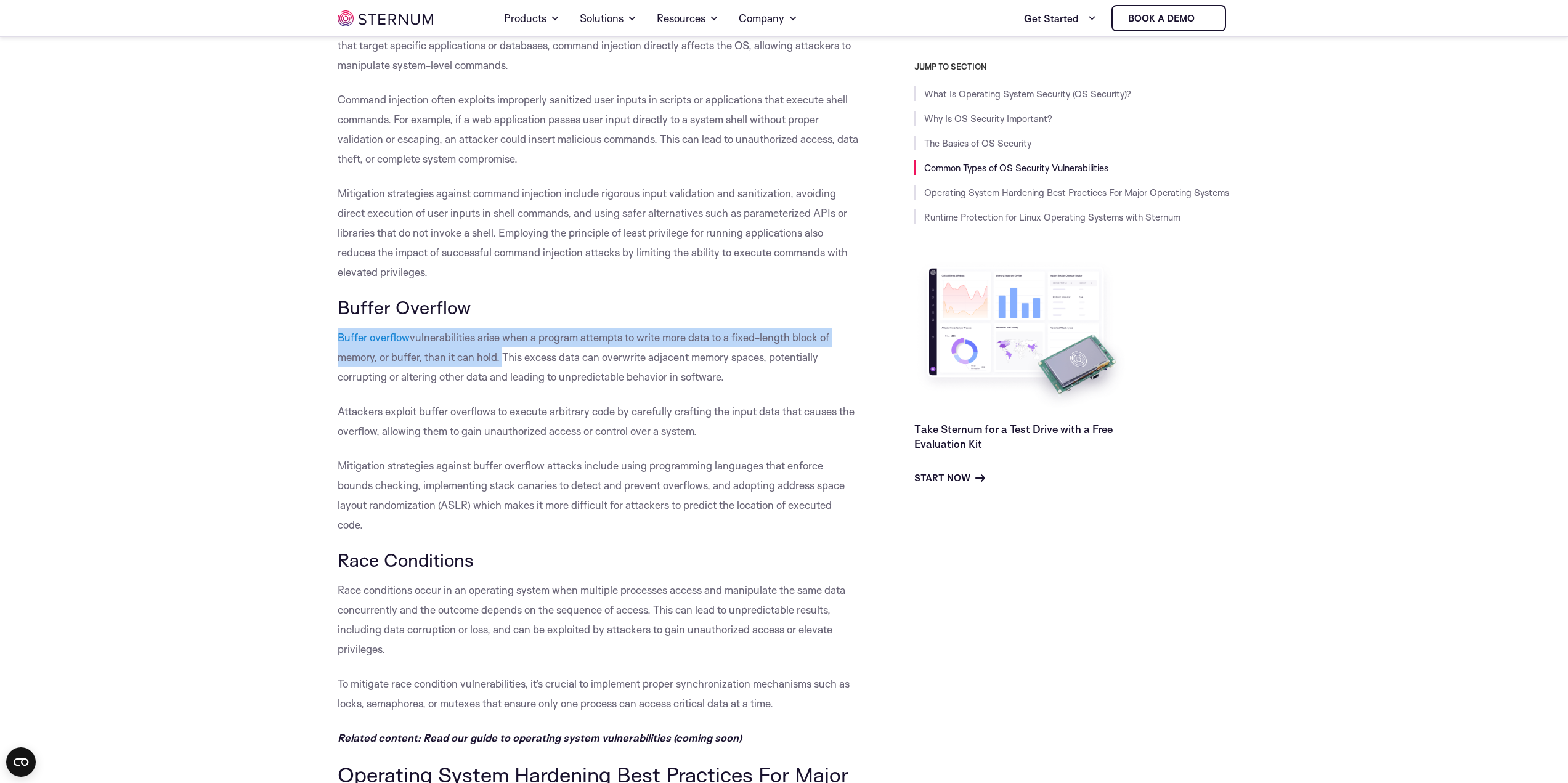
drag, startPoint x: 318, startPoint y: 333, endPoint x: 501, endPoint y: 356, distance: 184.4
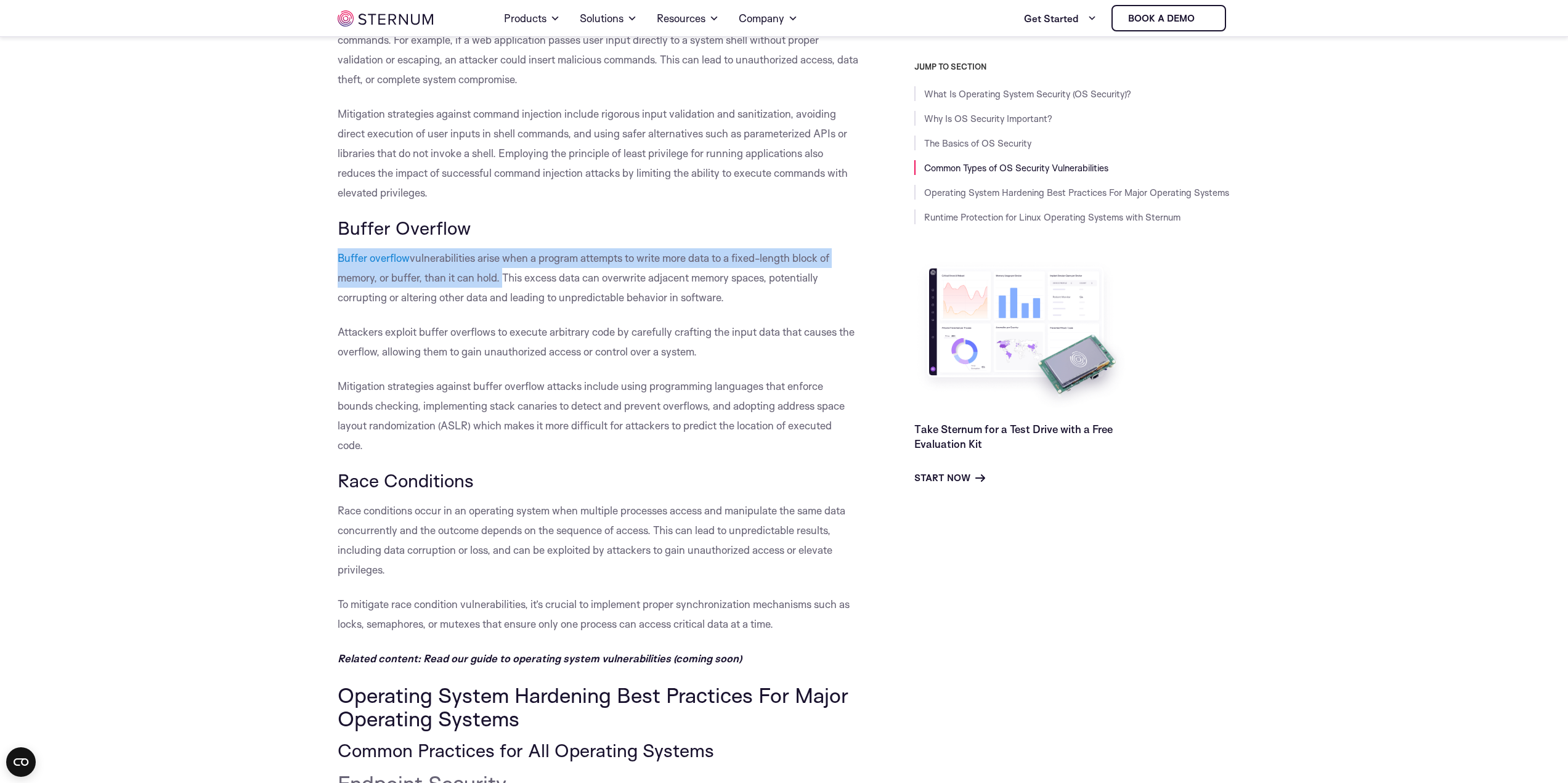
scroll to position [3690, 0]
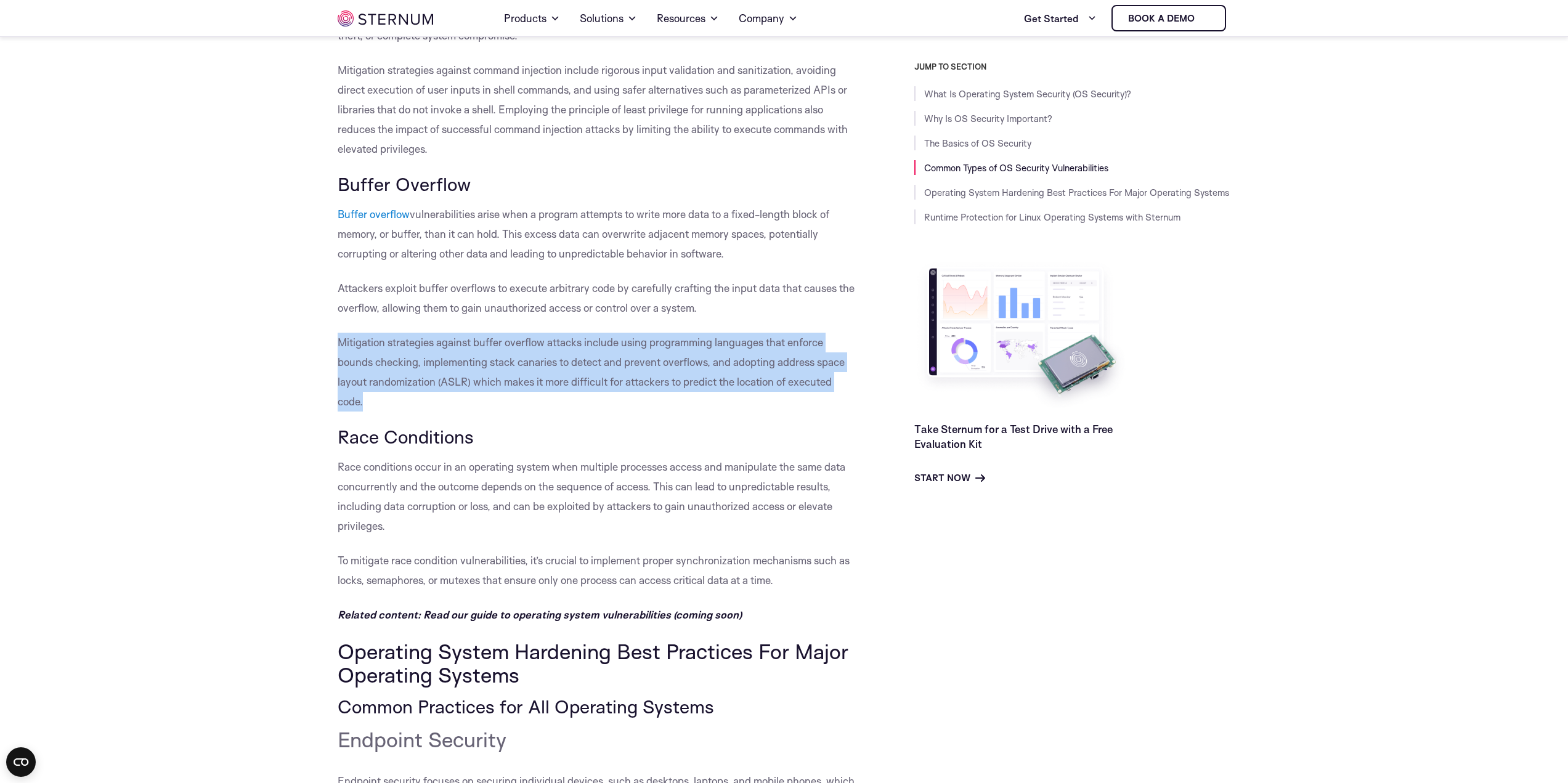
drag, startPoint x: 333, startPoint y: 337, endPoint x: 555, endPoint y: 397, distance: 230.0
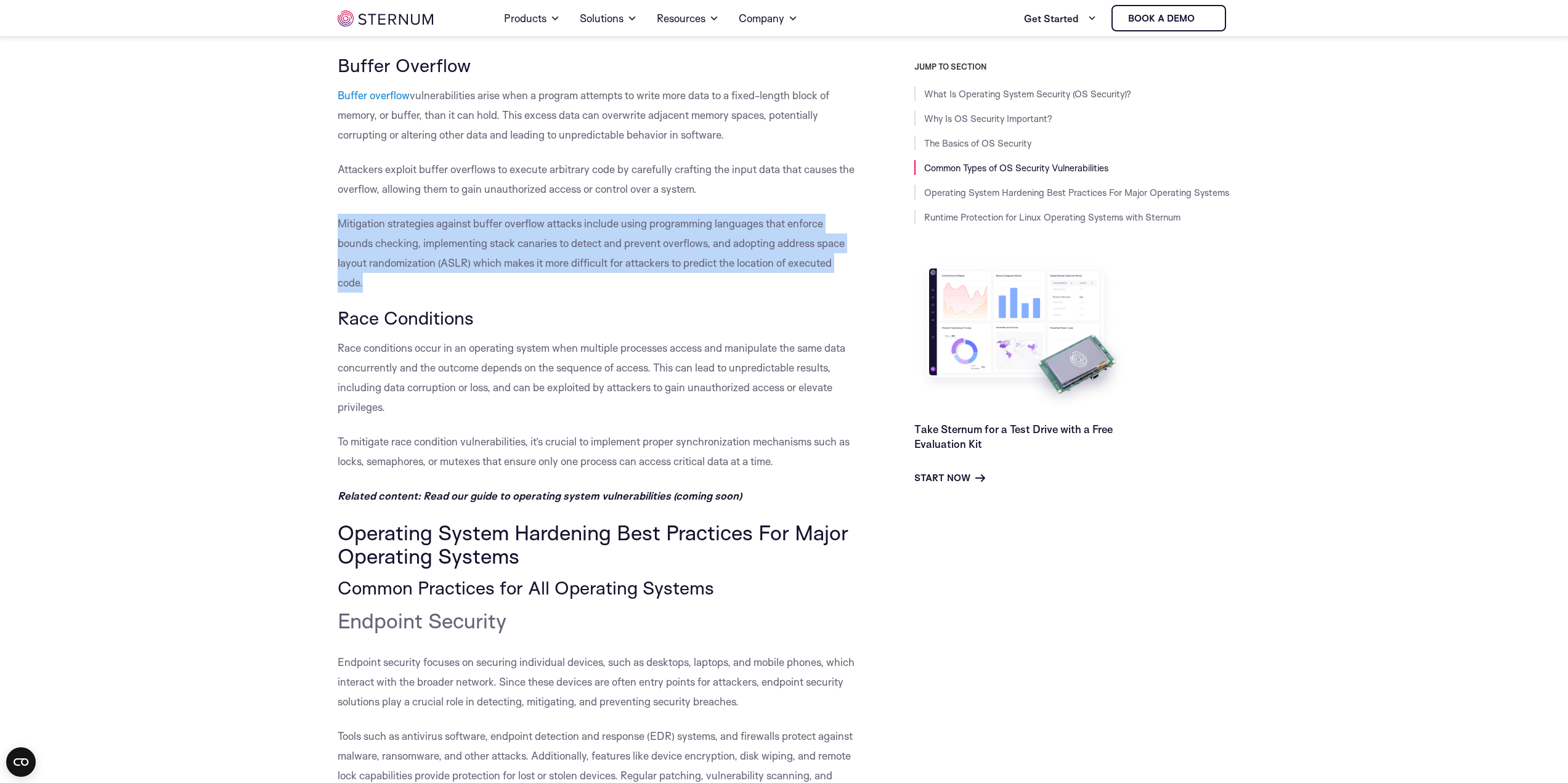
scroll to position [3814, 0]
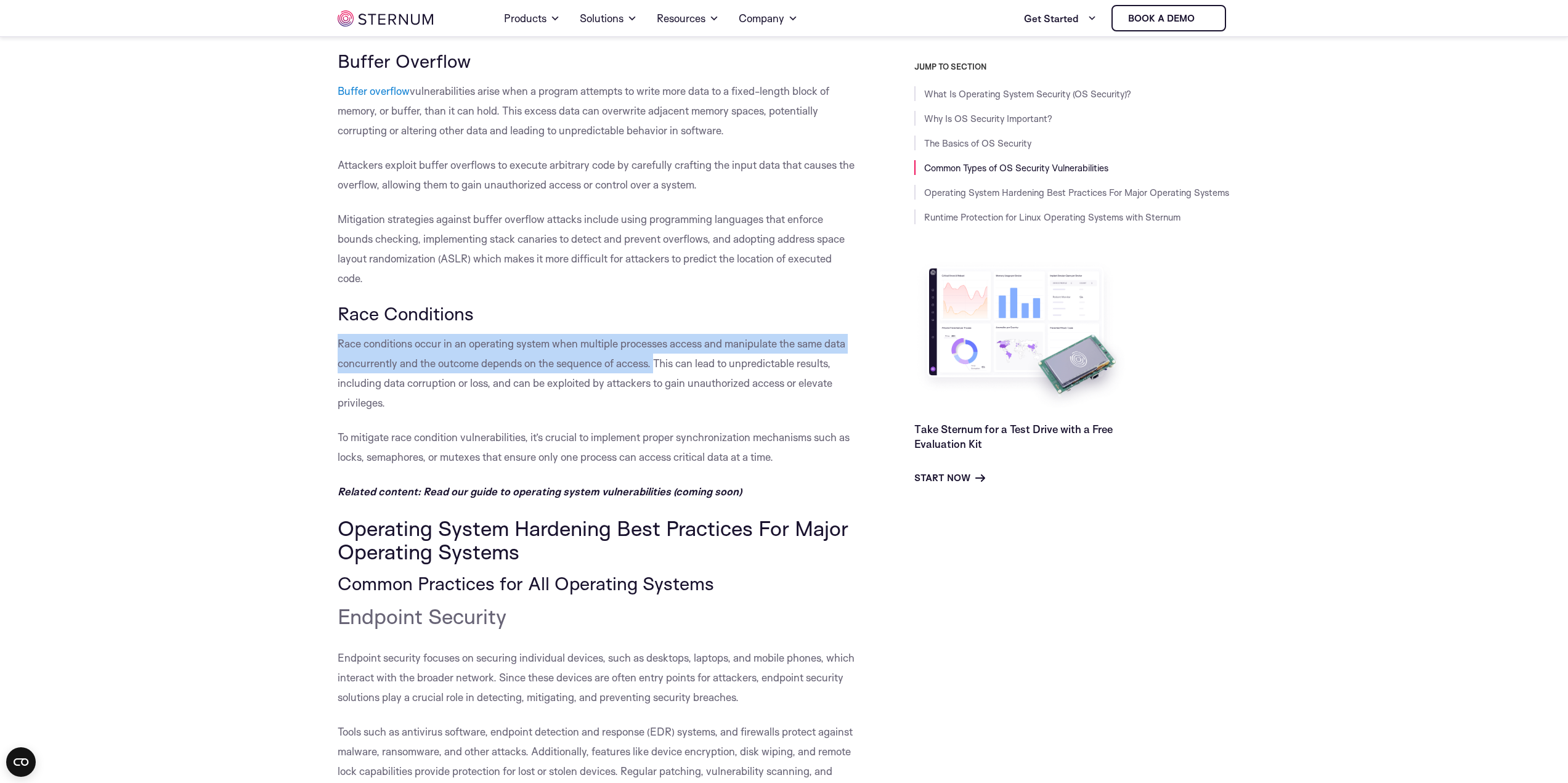
drag, startPoint x: 330, startPoint y: 341, endPoint x: 658, endPoint y: 362, distance: 328.7
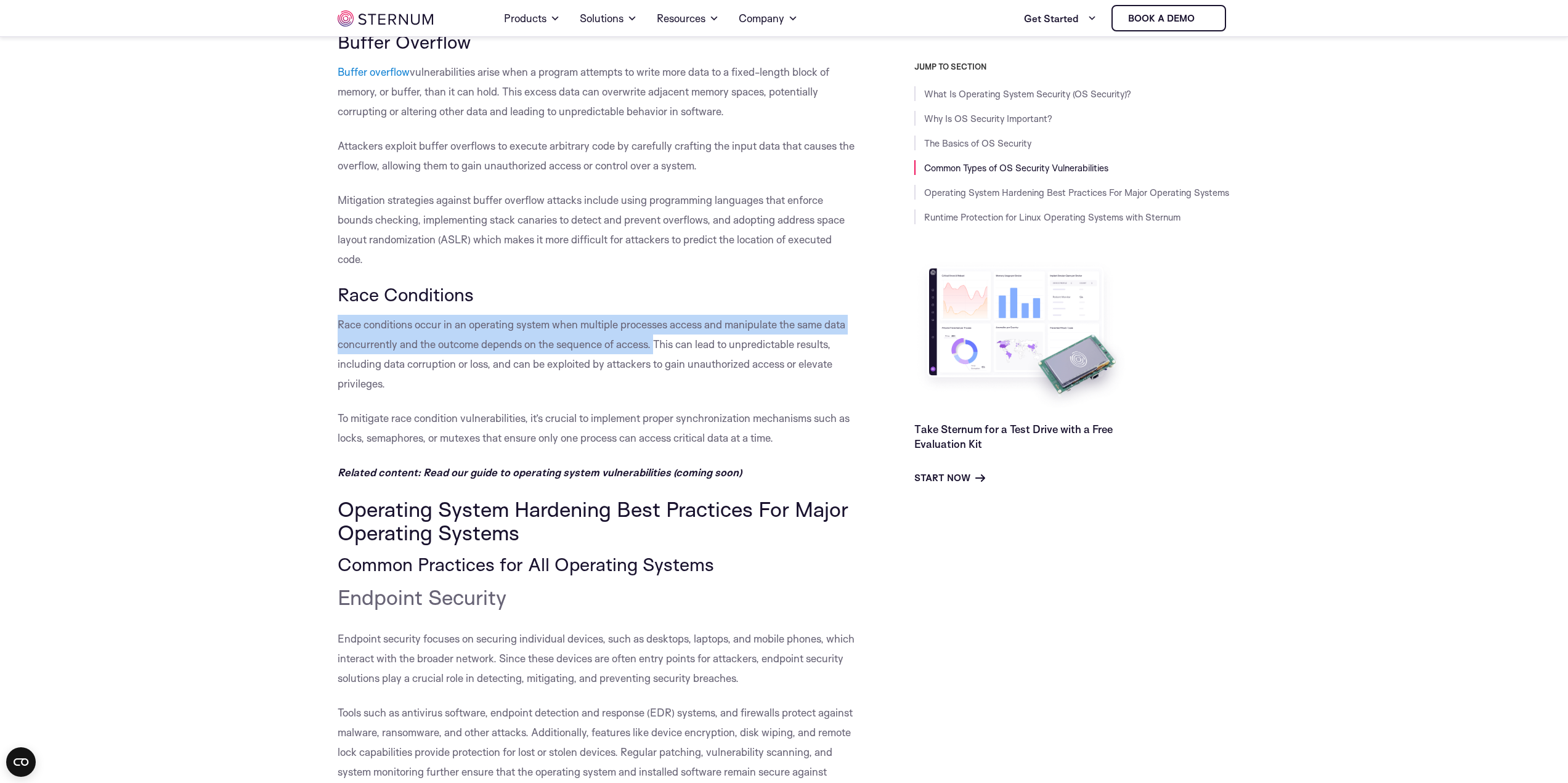
scroll to position [3875, 0]
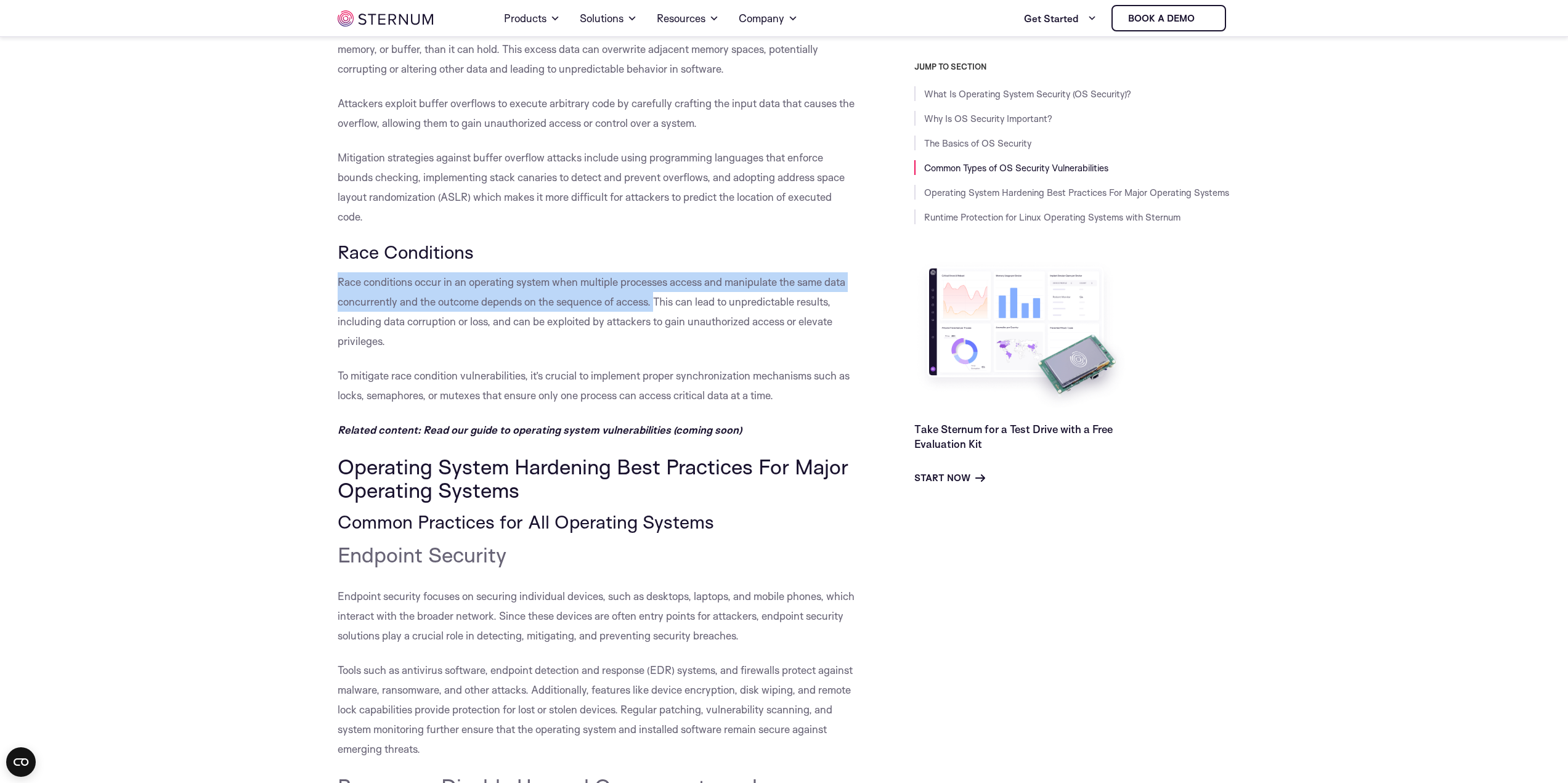
drag, startPoint x: 318, startPoint y: 374, endPoint x: 806, endPoint y: 392, distance: 488.3
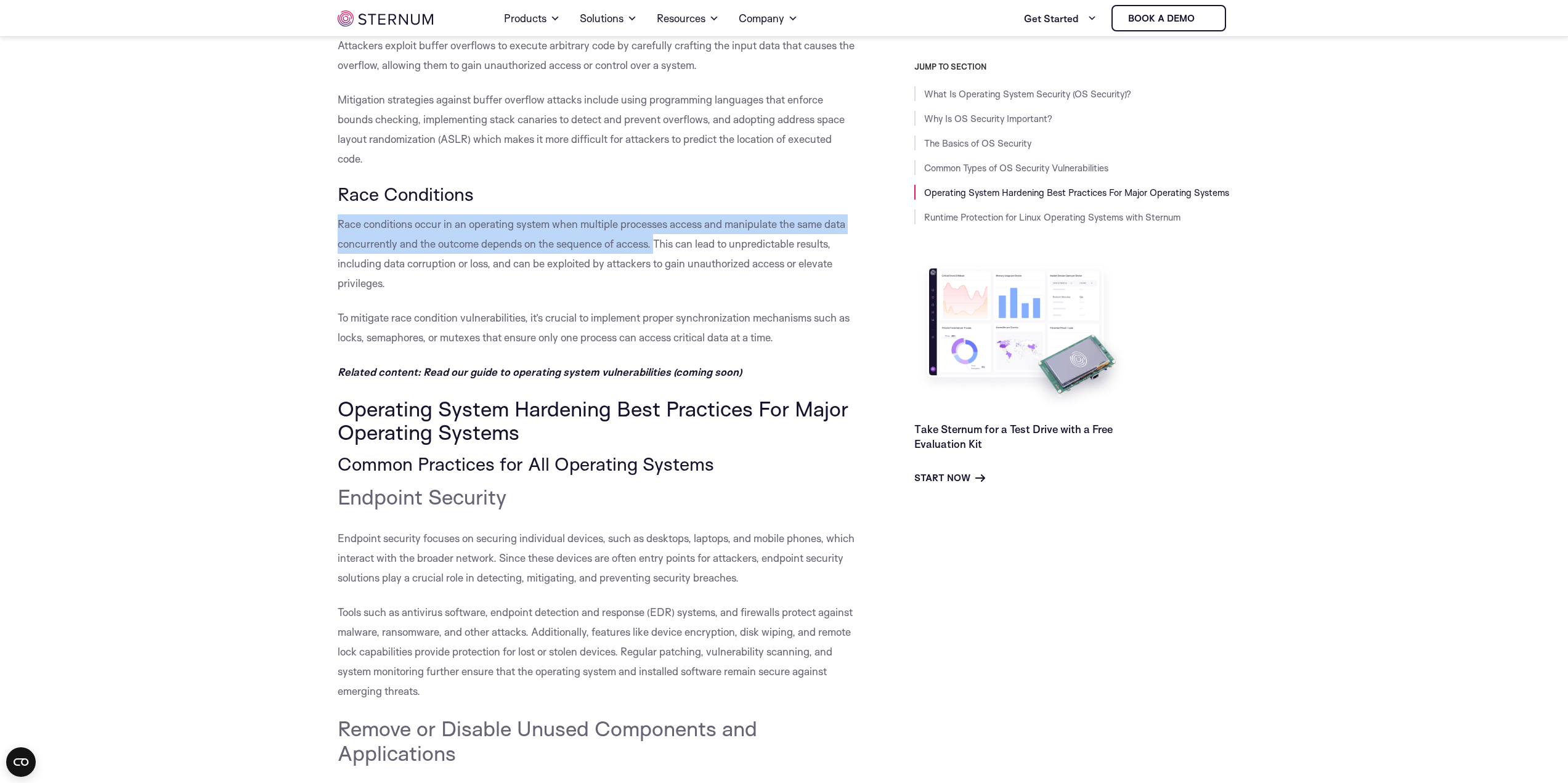
scroll to position [4183, 0]
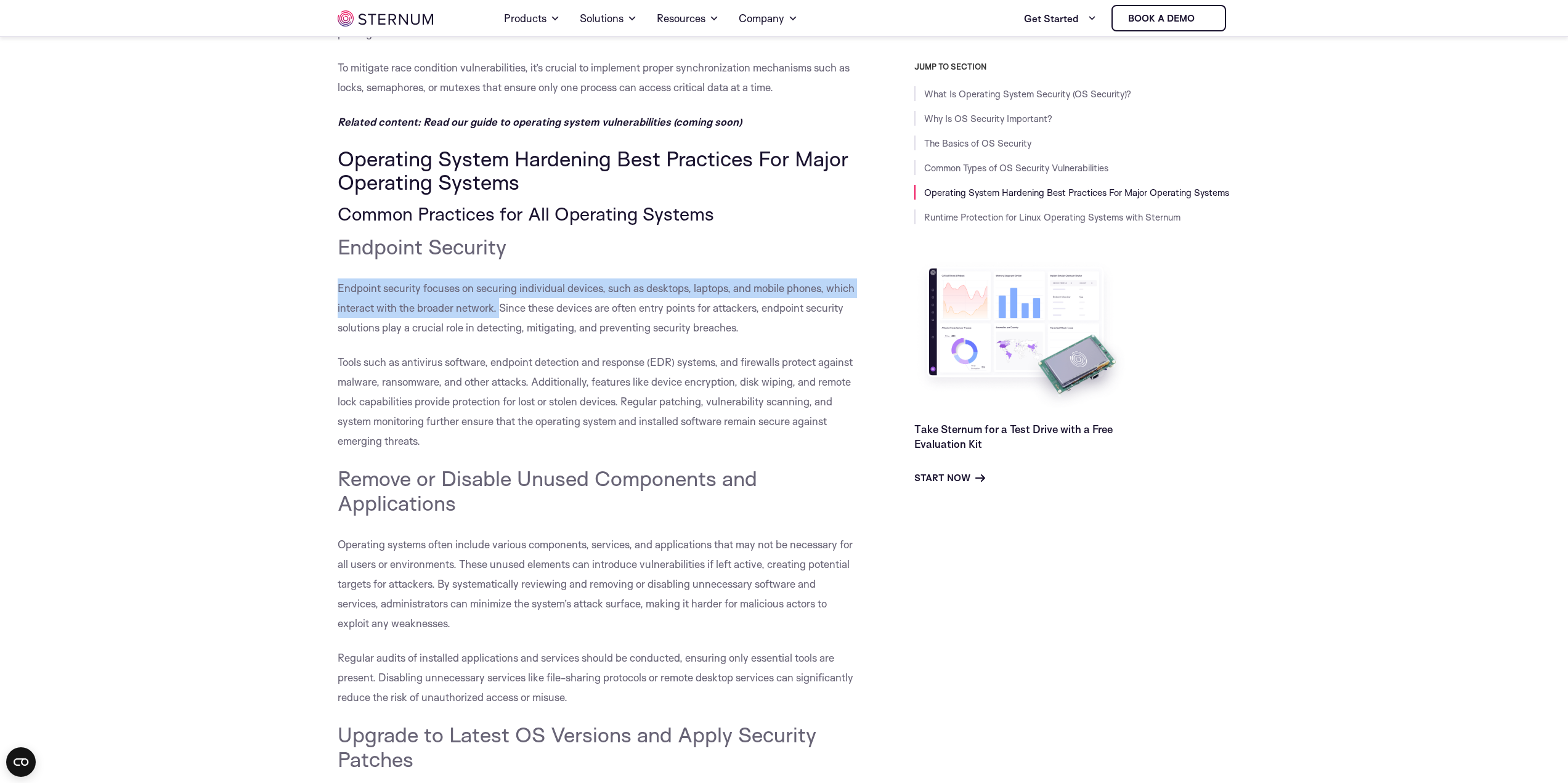
drag, startPoint x: 333, startPoint y: 288, endPoint x: 500, endPoint y: 307, distance: 168.1
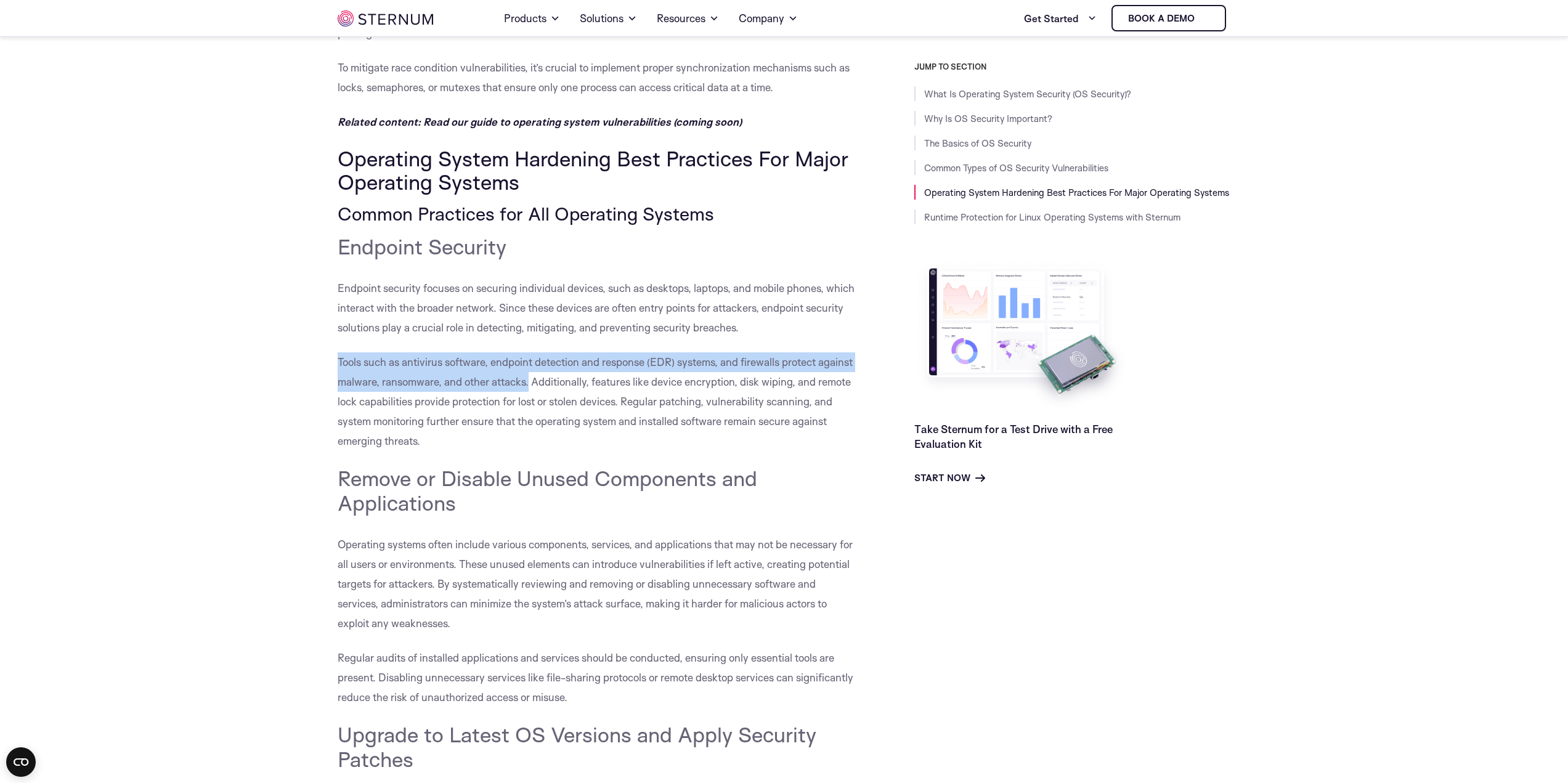
drag, startPoint x: 323, startPoint y: 355, endPoint x: 530, endPoint y: 383, distance: 208.9
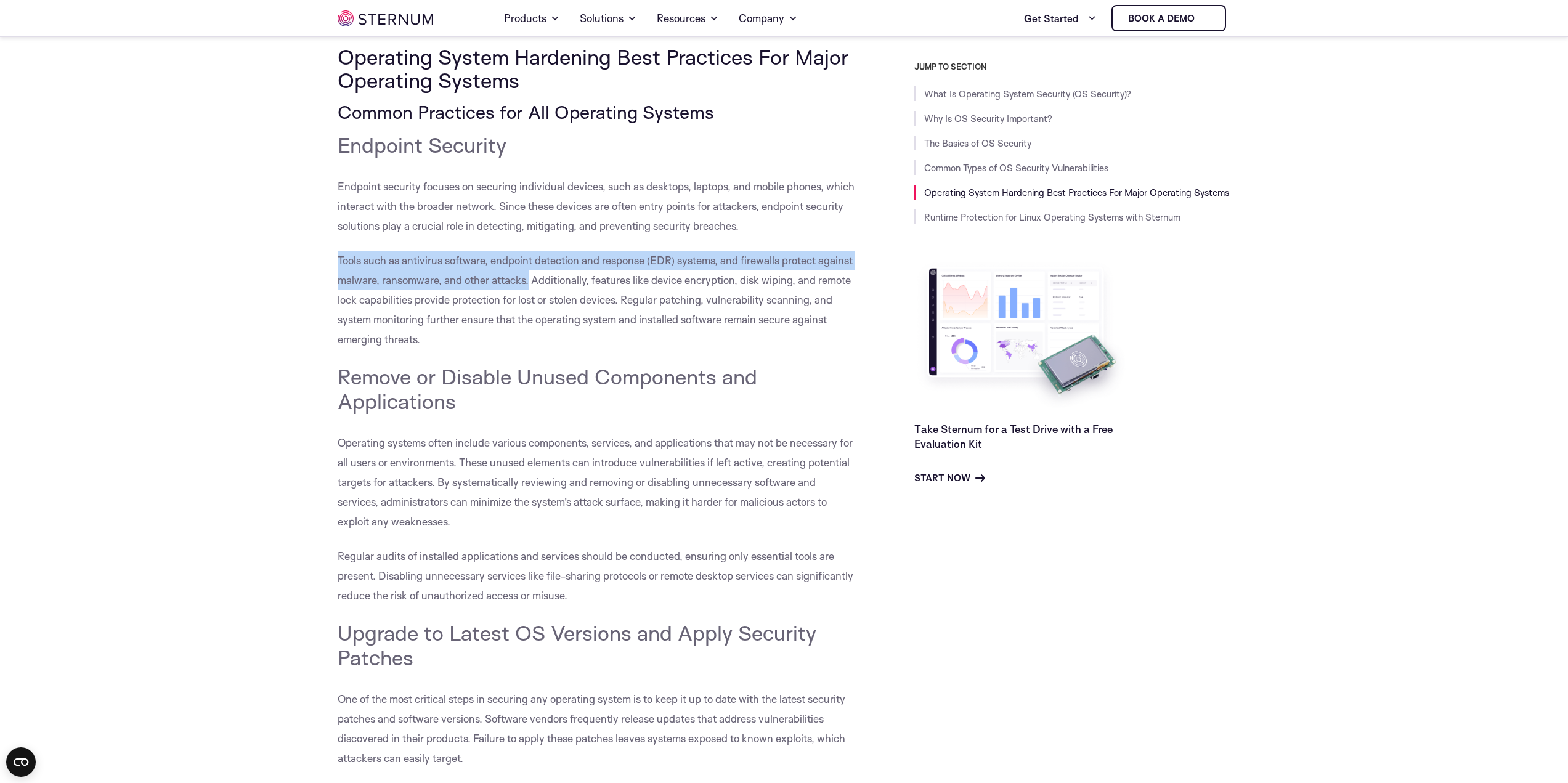
scroll to position [4306, 0]
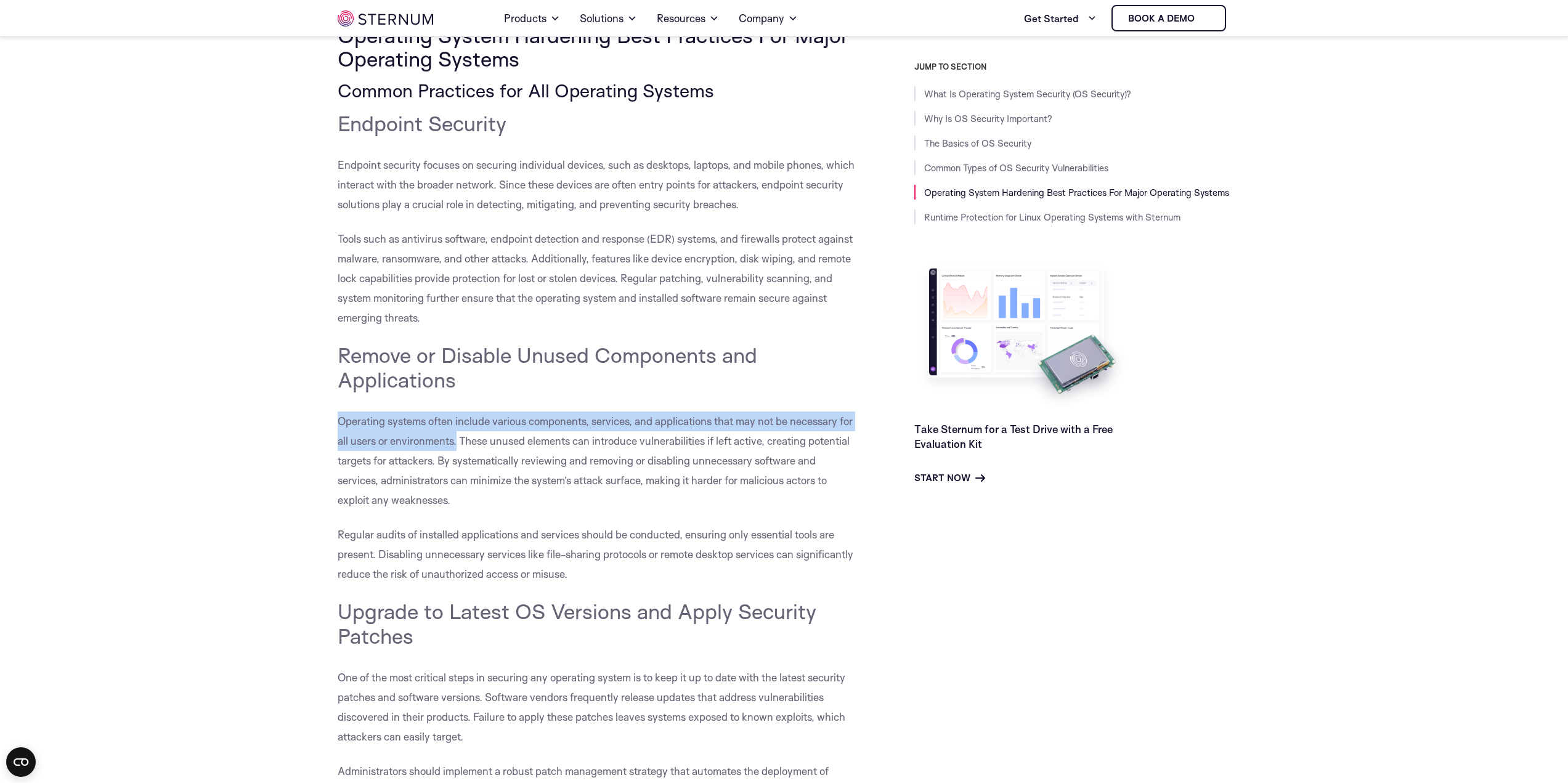
drag, startPoint x: 329, startPoint y: 416, endPoint x: 457, endPoint y: 438, distance: 129.9
click at [457, 438] on span "Operating systems often include various components, services, and applications …" at bounding box center [595, 461] width 515 height 92
drag, startPoint x: 322, startPoint y: 415, endPoint x: 477, endPoint y: 448, distance: 158.5
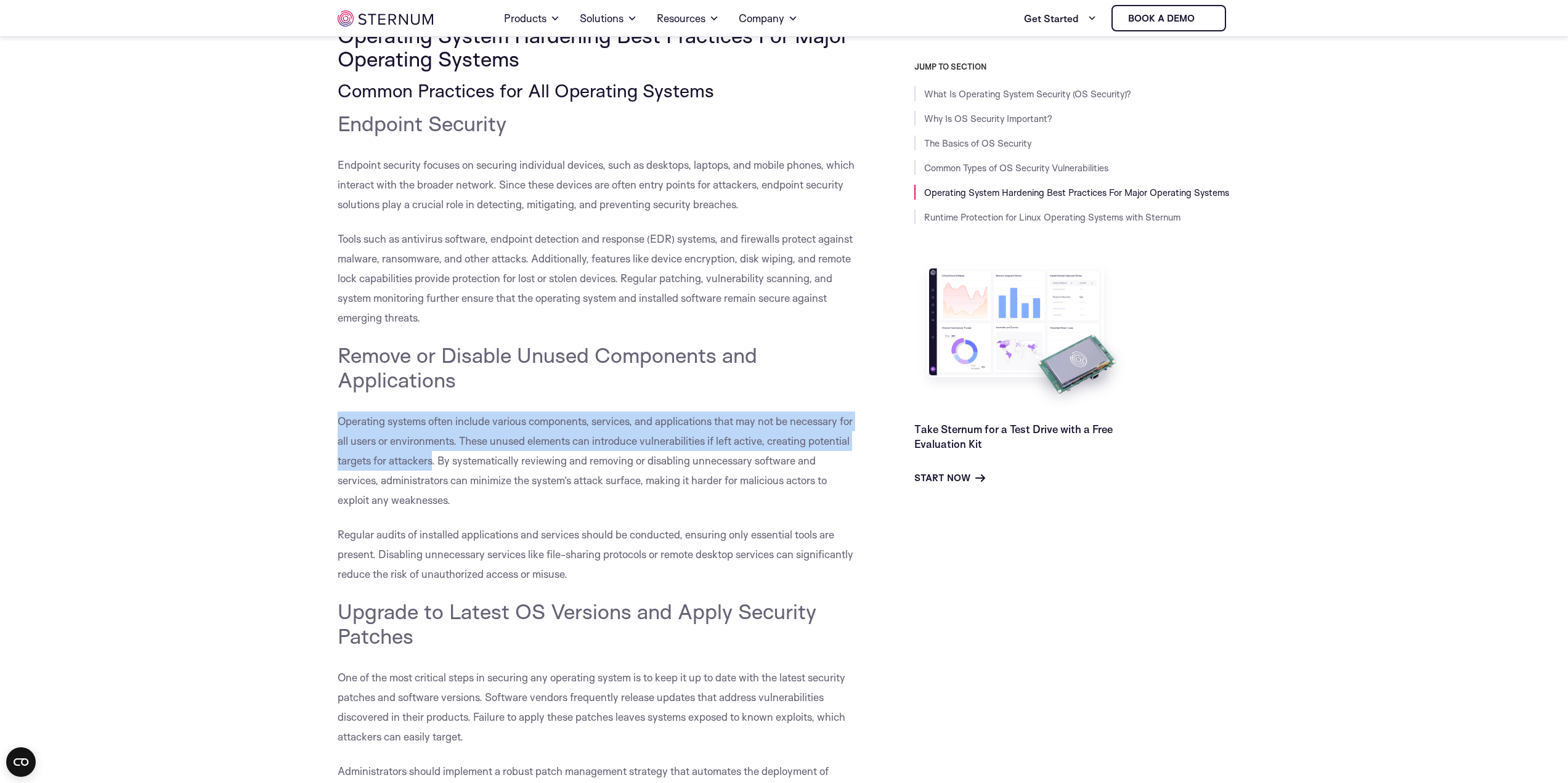
click at [479, 448] on p "Operating systems often include various components, services, and applications …" at bounding box center [599, 461] width 522 height 99
drag, startPoint x: 437, startPoint y: 461, endPoint x: 333, endPoint y: 422, distance: 111.1
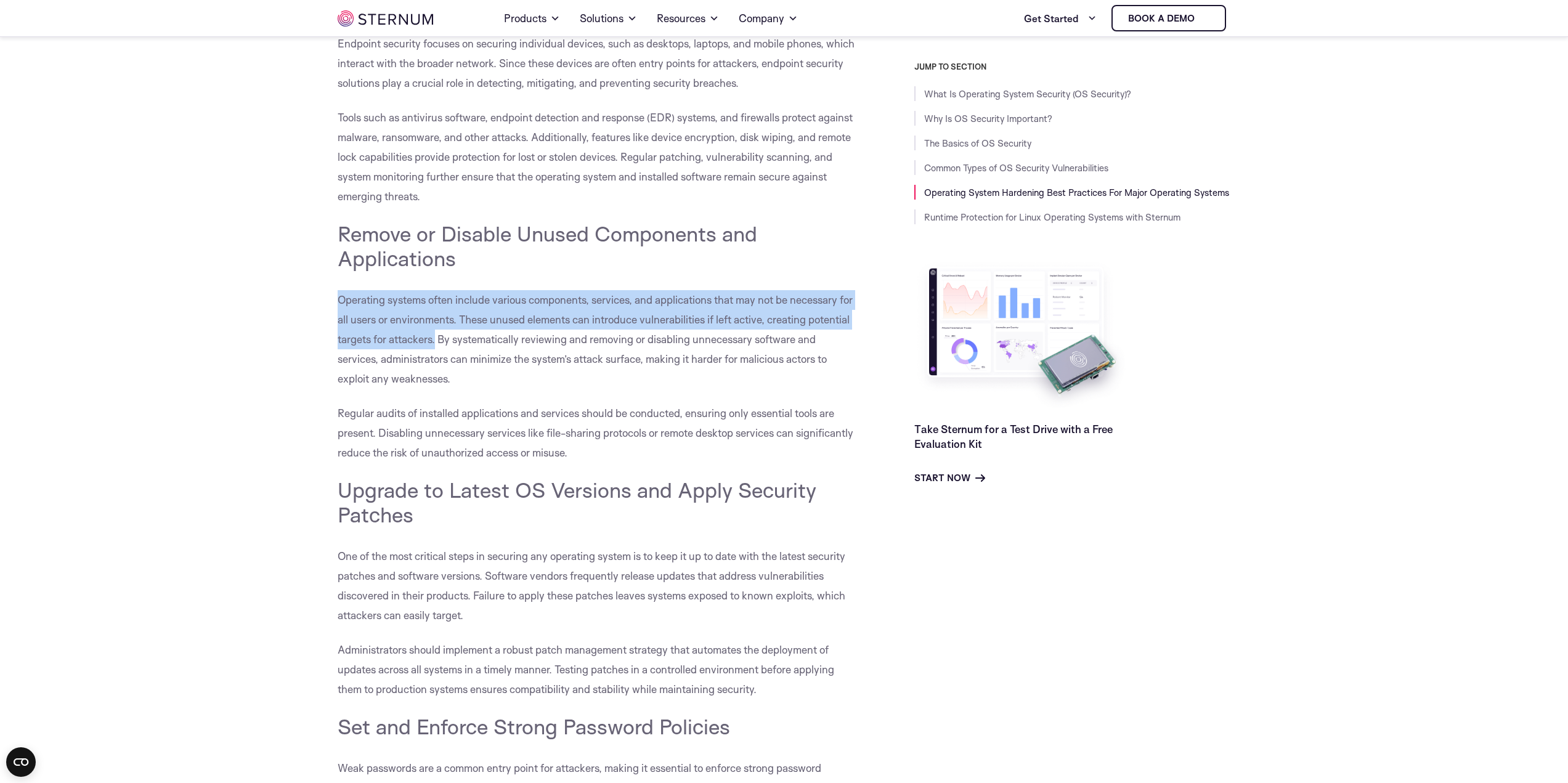
scroll to position [4430, 0]
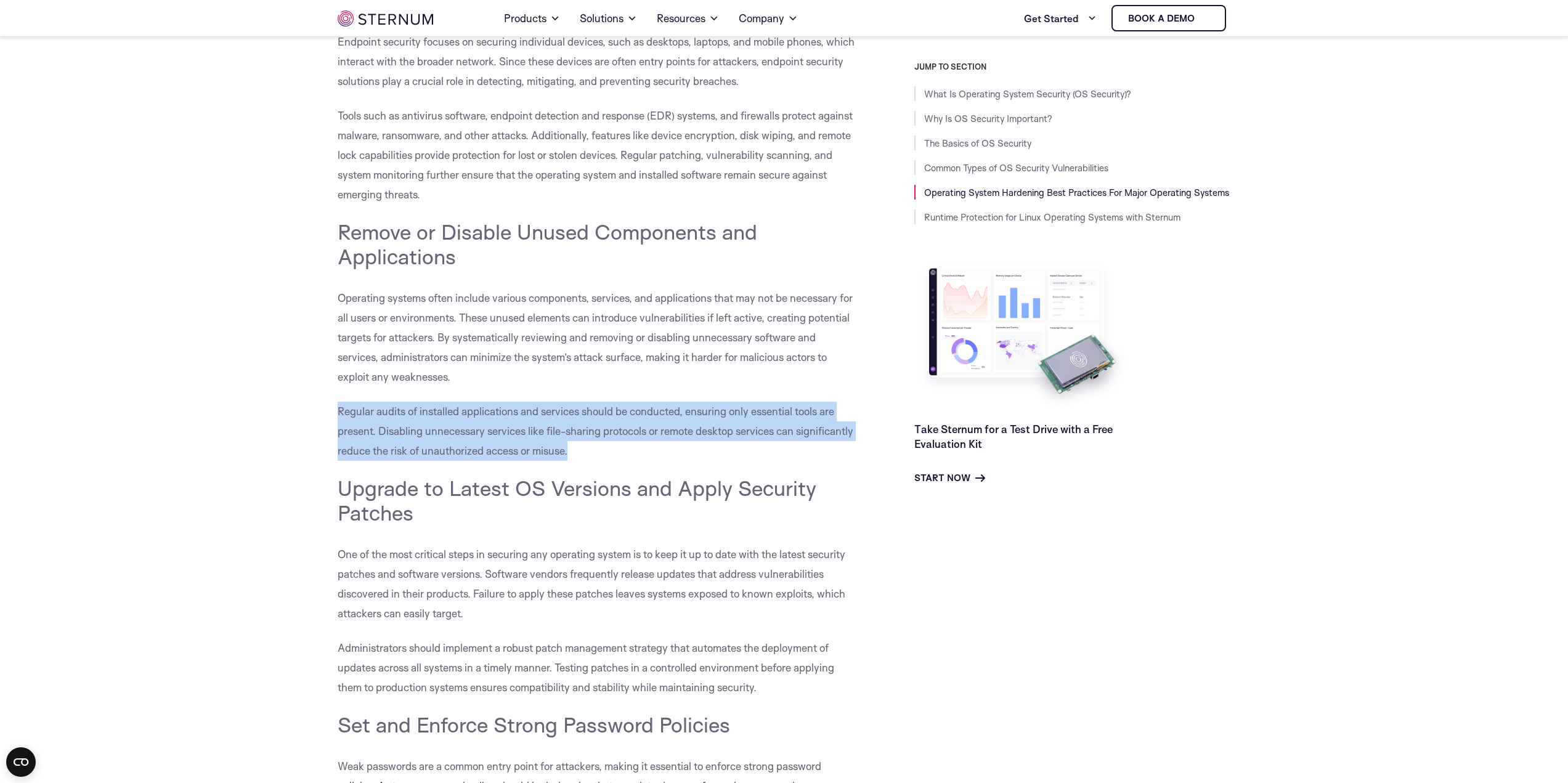
drag, startPoint x: 321, startPoint y: 405, endPoint x: 586, endPoint y: 455, distance: 269.7
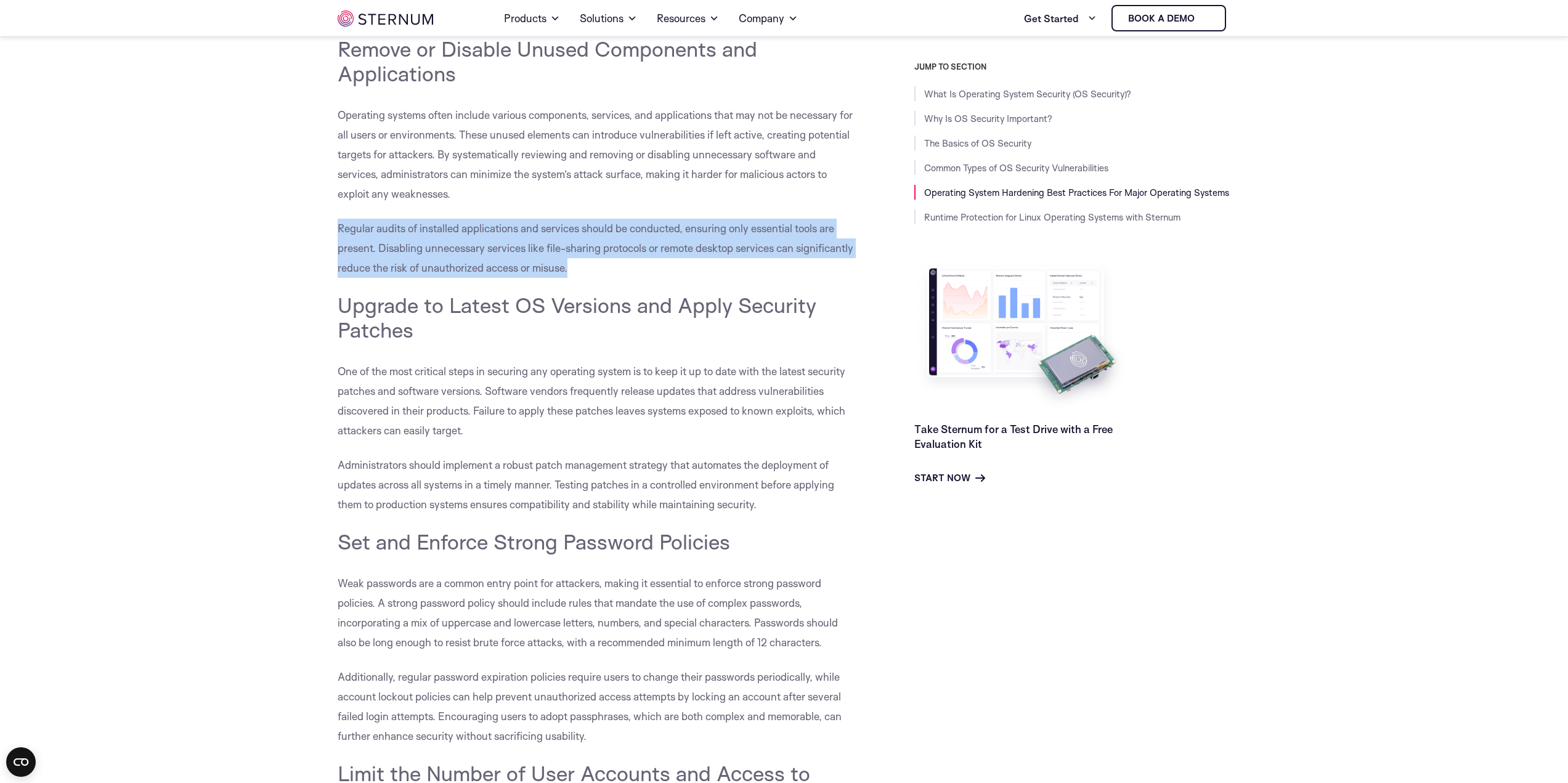
scroll to position [4615, 0]
drag, startPoint x: 329, startPoint y: 365, endPoint x: 477, endPoint y: 434, distance: 163.3
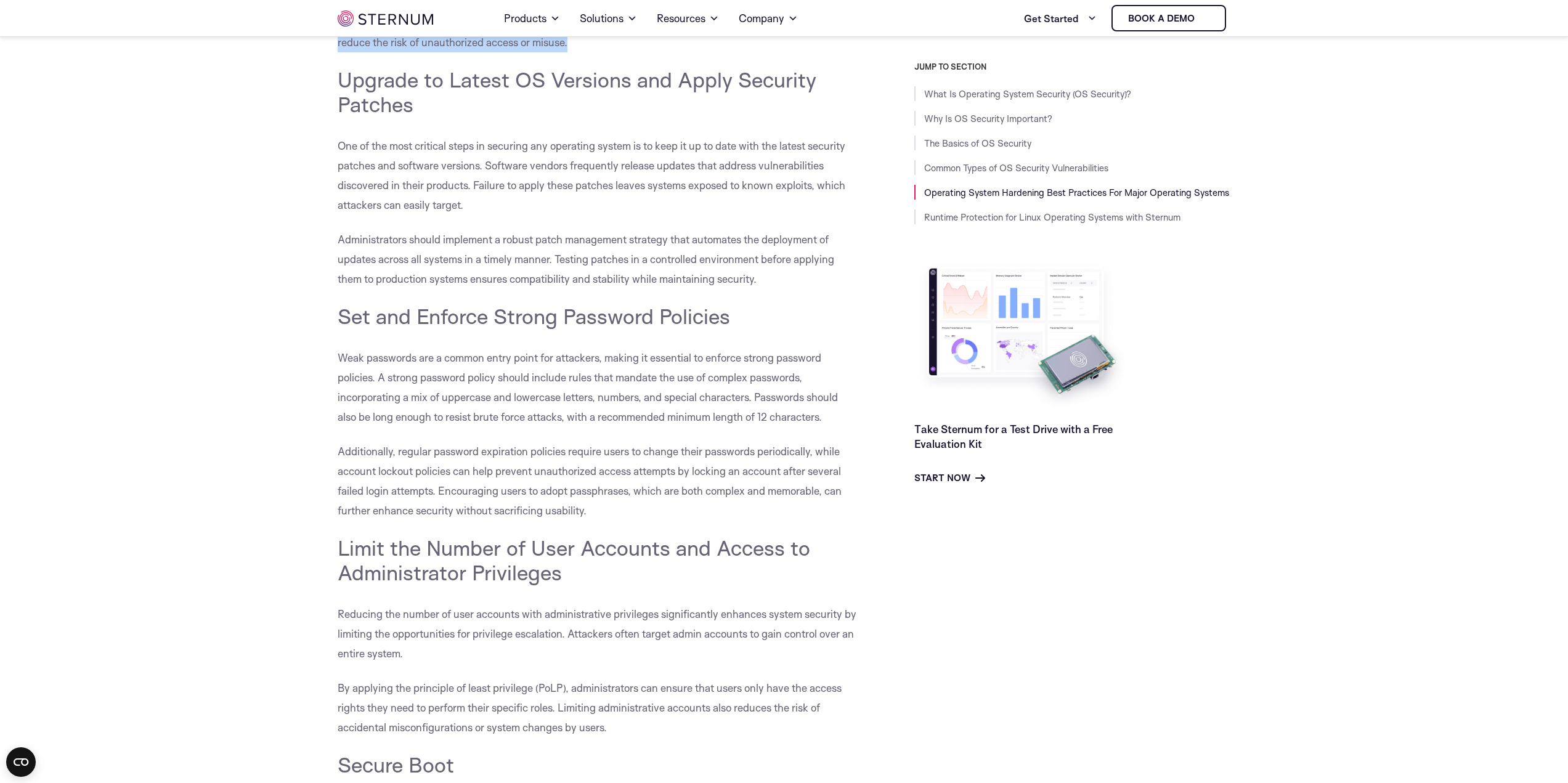
scroll to position [4861, 0]
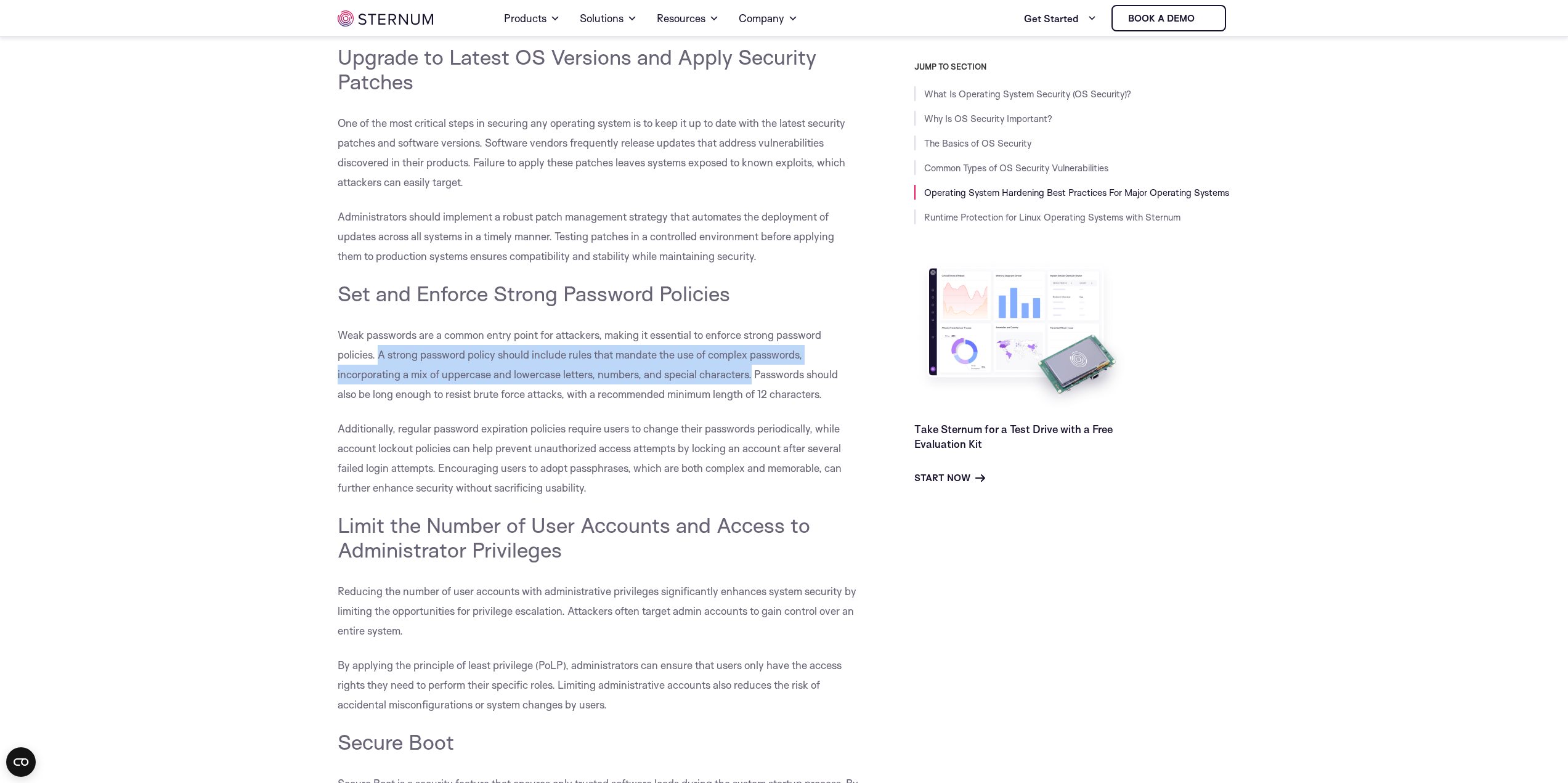
drag, startPoint x: 379, startPoint y: 355, endPoint x: 754, endPoint y: 369, distance: 375.3
click at [754, 369] on span "Weak passwords are a common entry point for attackers, making it essential to e…" at bounding box center [588, 365] width 500 height 72
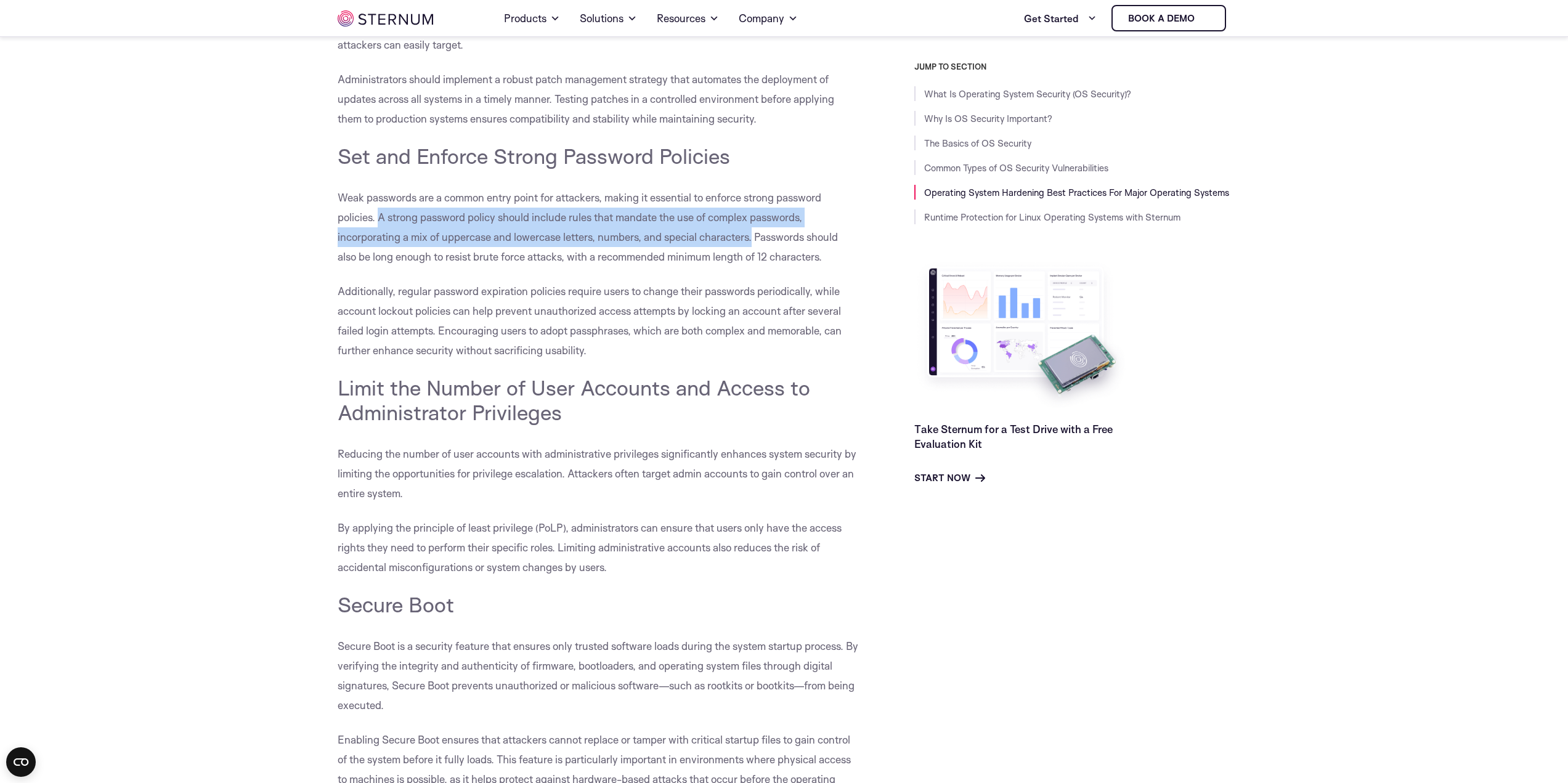
scroll to position [5046, 0]
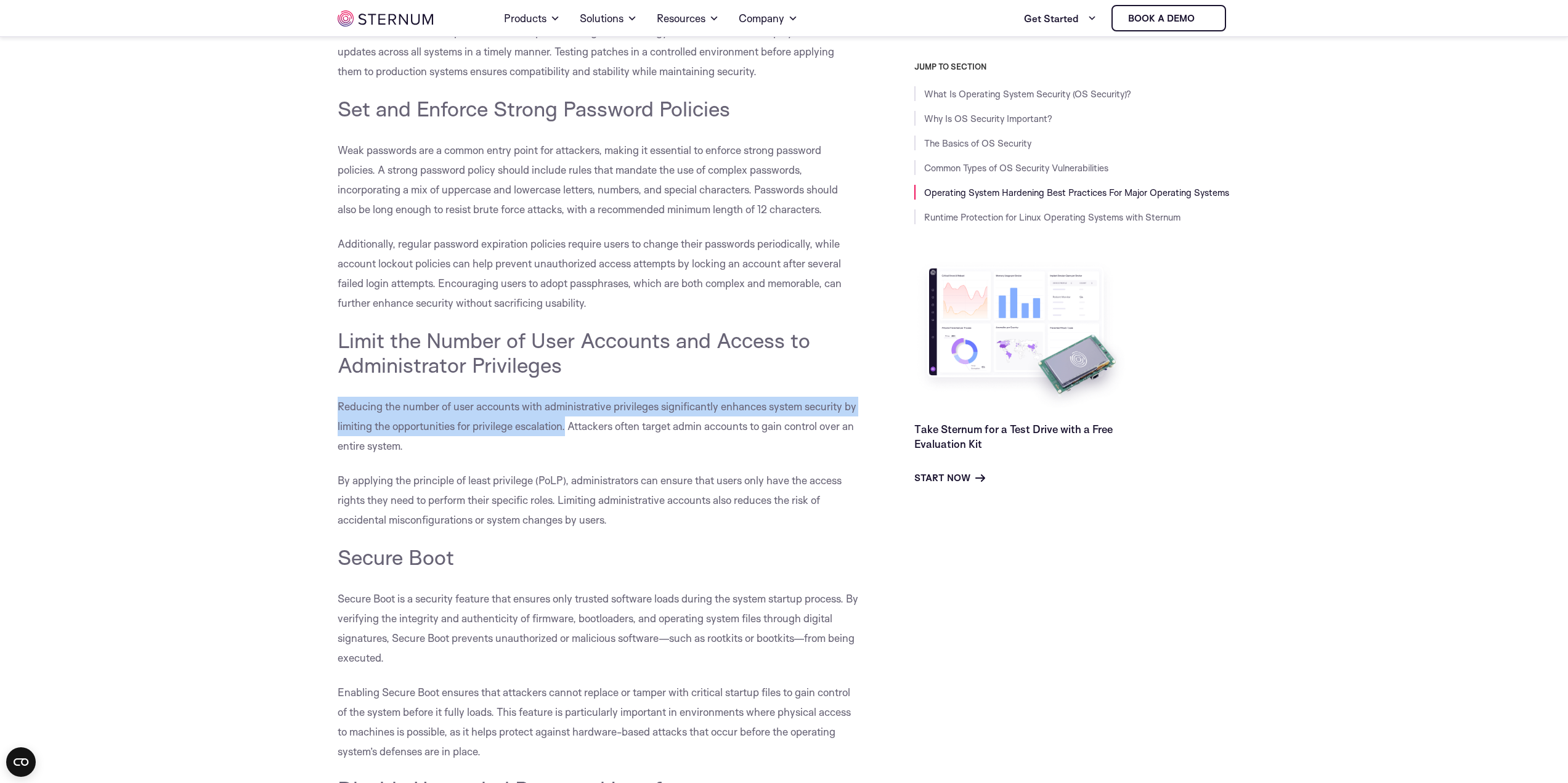
drag, startPoint x: 328, startPoint y: 402, endPoint x: 567, endPoint y: 418, distance: 239.5
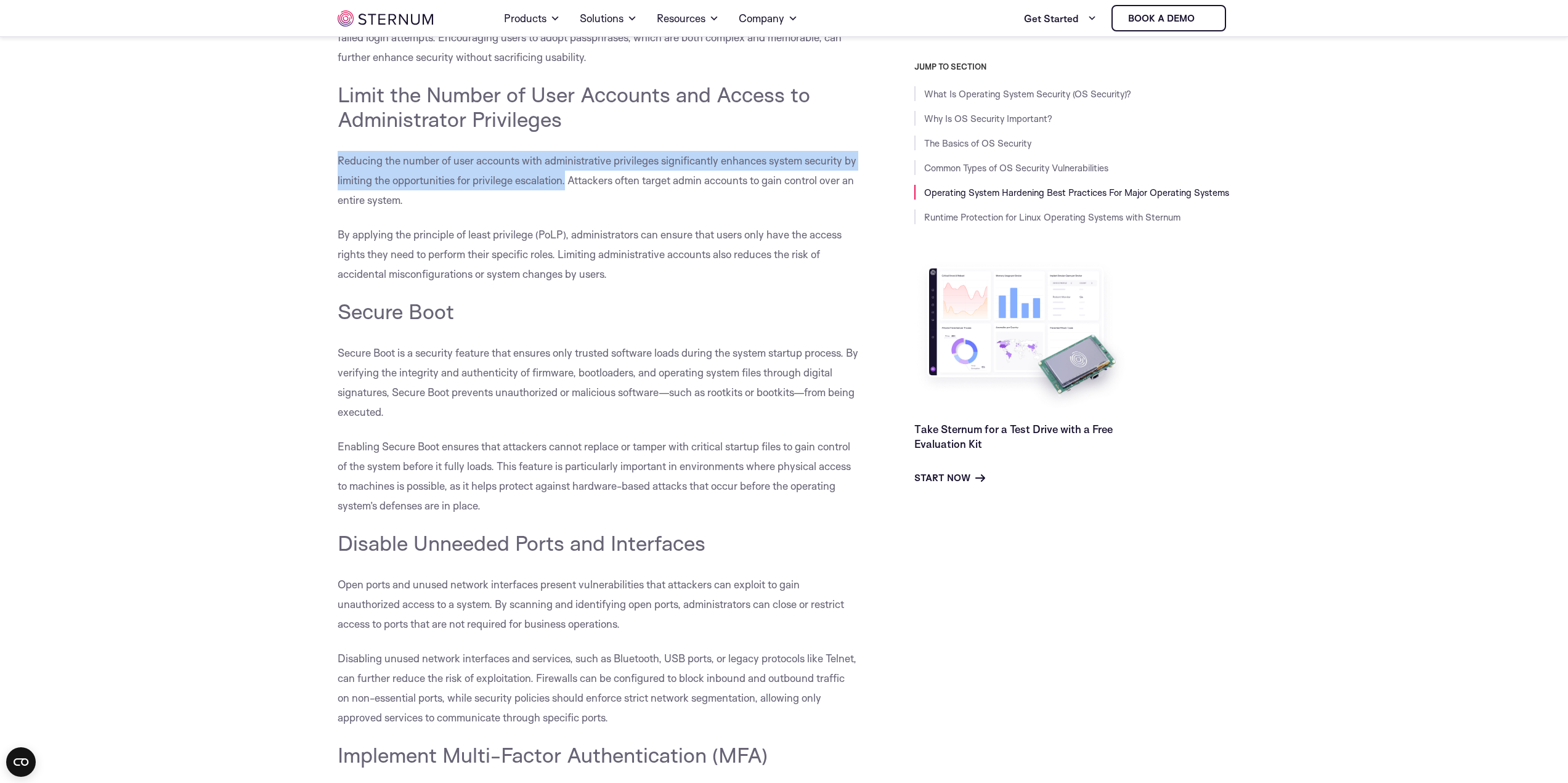
scroll to position [5293, 0]
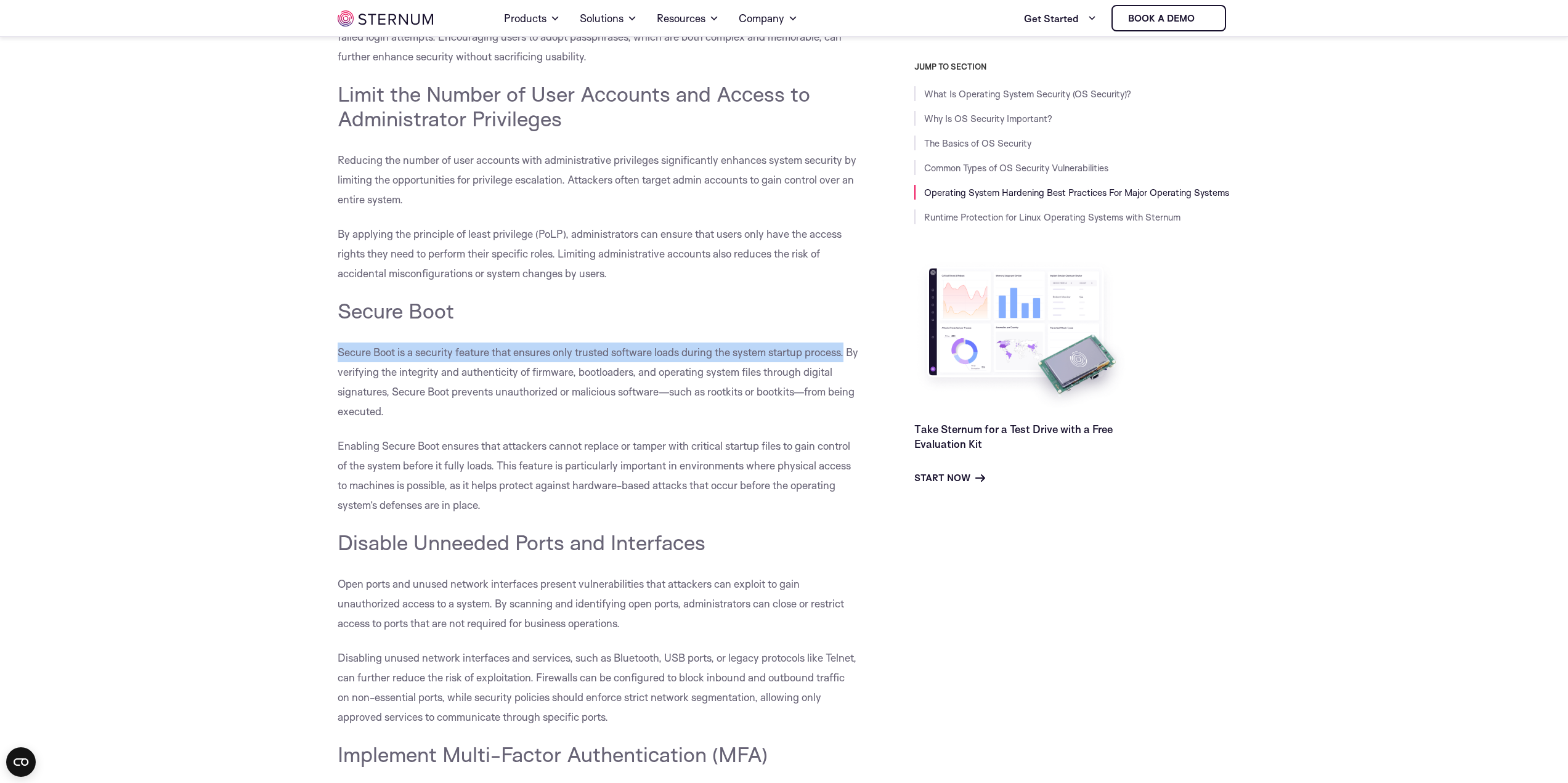
drag, startPoint x: 309, startPoint y: 351, endPoint x: 850, endPoint y: 346, distance: 541.0
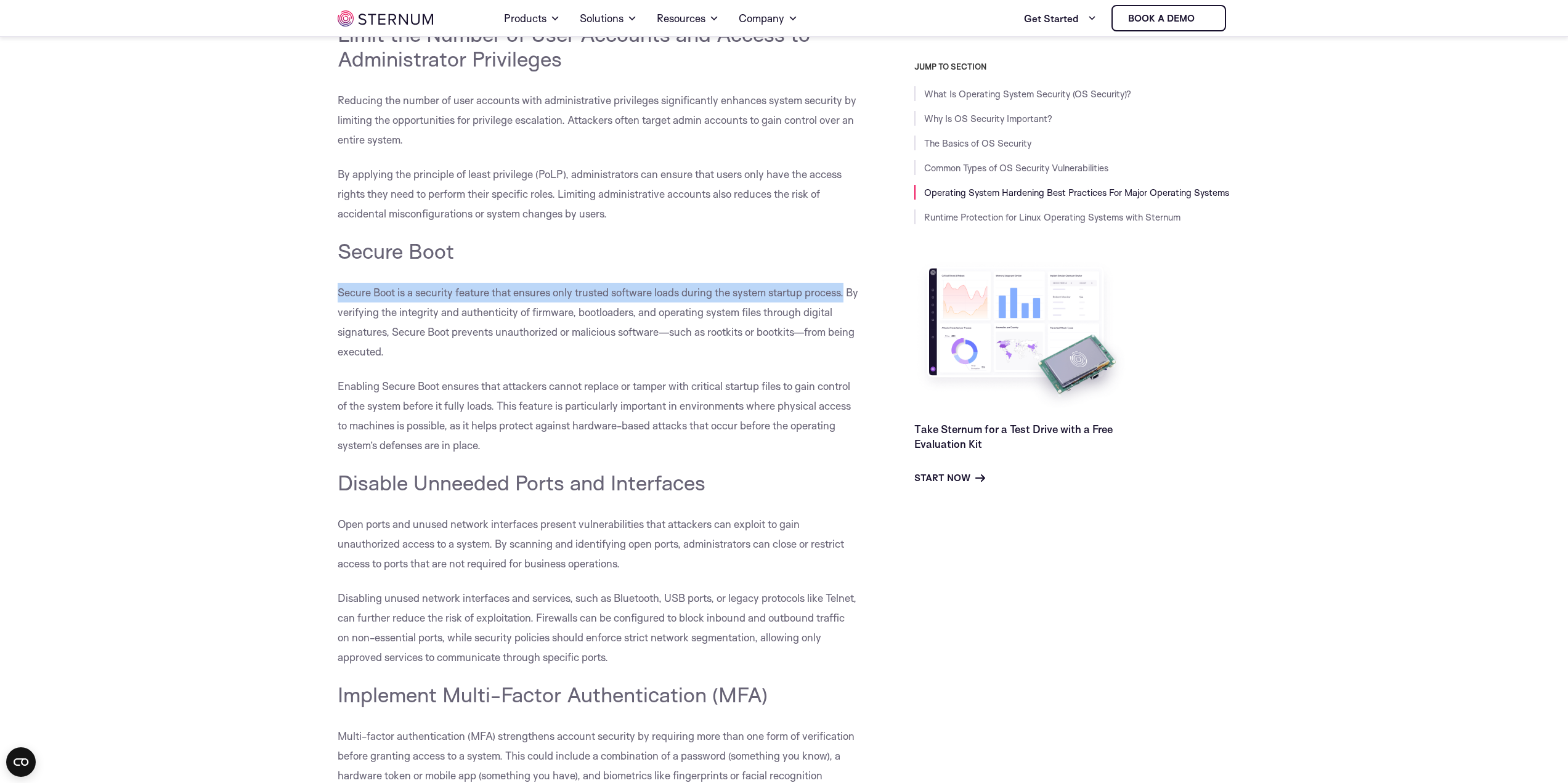
scroll to position [5354, 0]
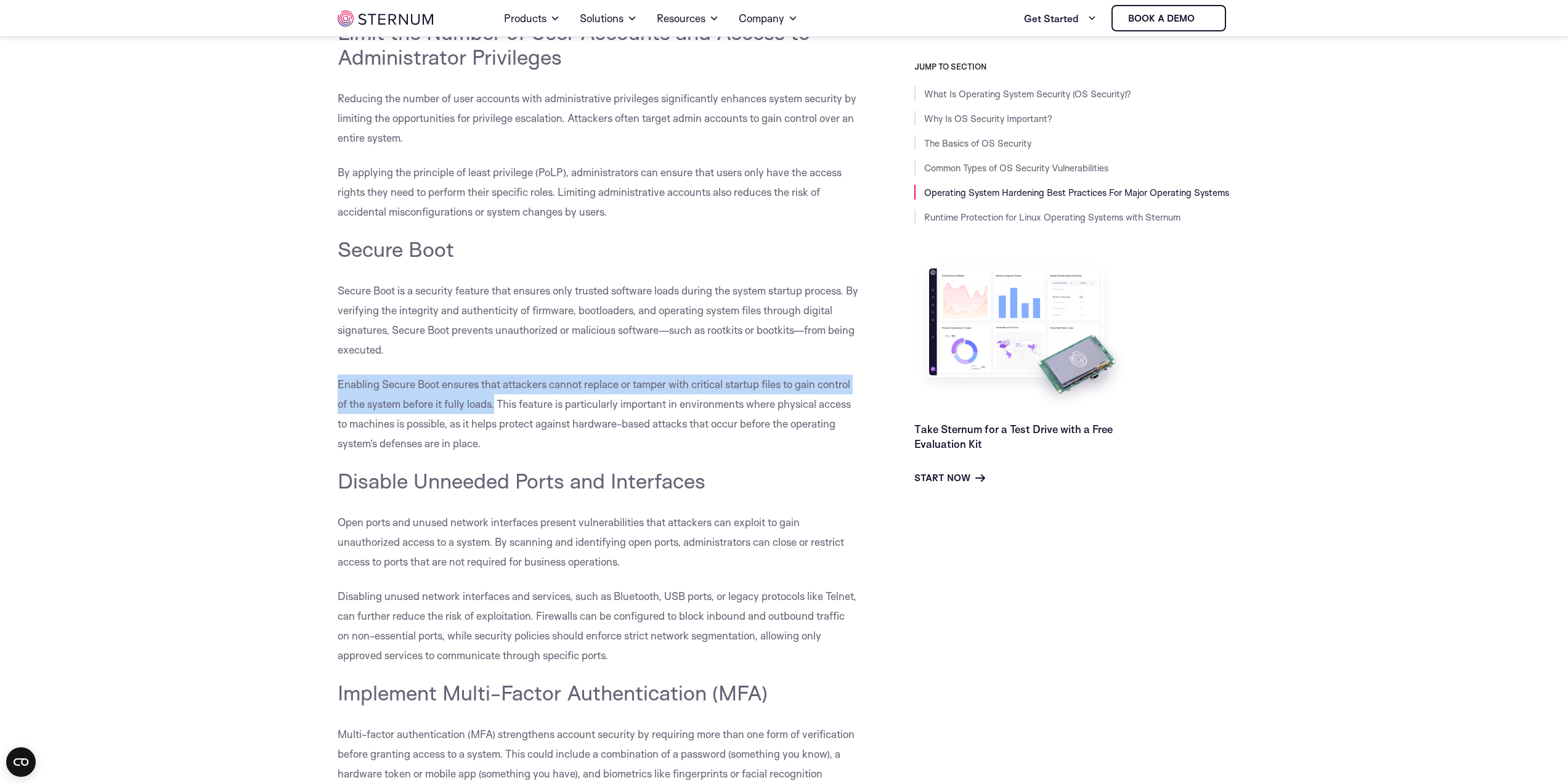
drag, startPoint x: 324, startPoint y: 380, endPoint x: 497, endPoint y: 402, distance: 174.4
